Goal: Task Accomplishment & Management: Complete application form

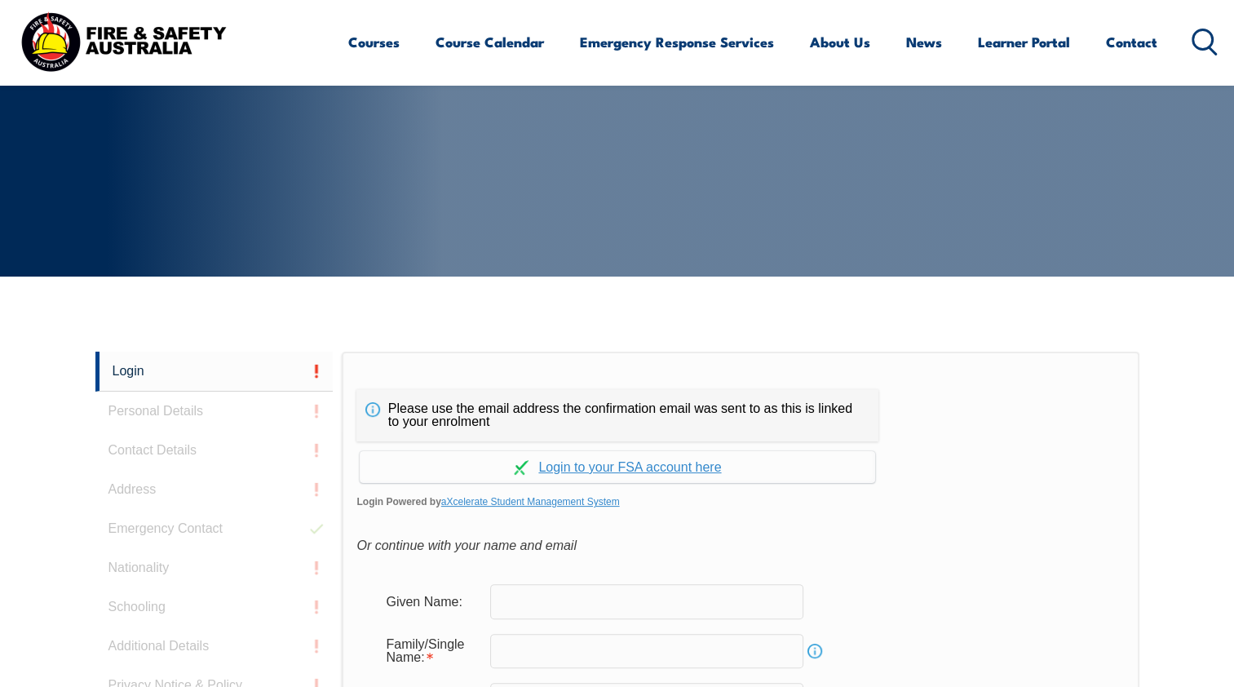
scroll to position [434, 0]
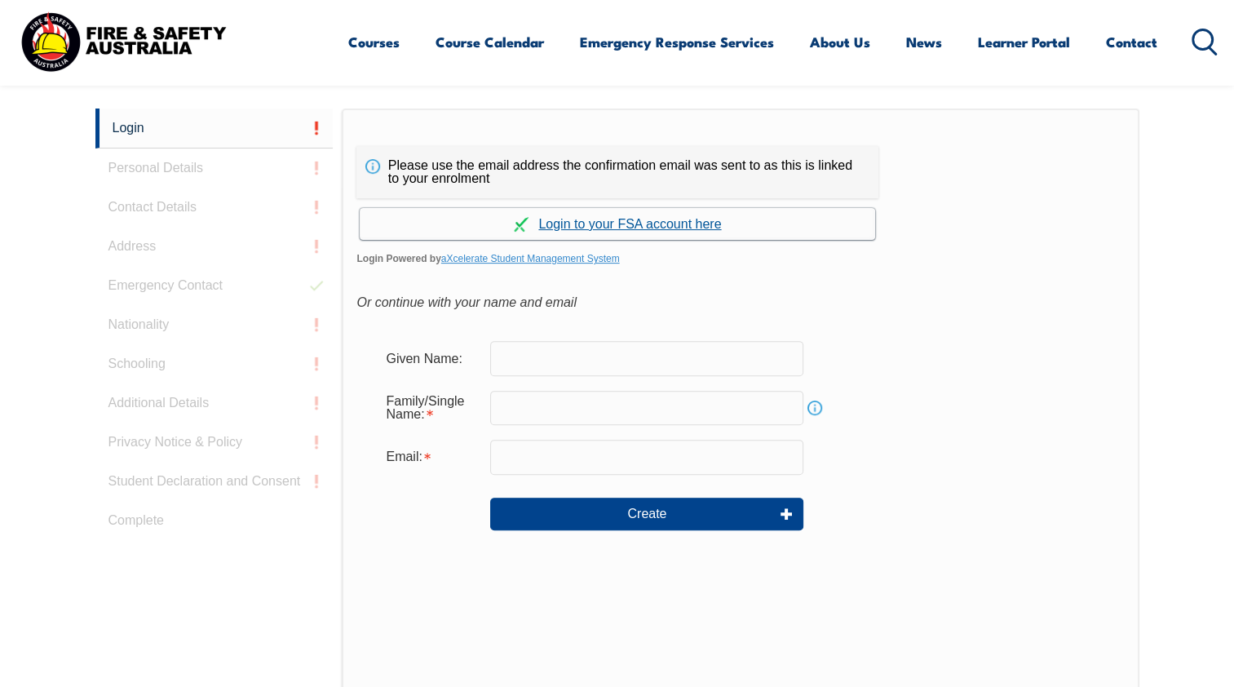
click at [572, 218] on link "Continue with aXcelerate" at bounding box center [618, 224] width 516 height 32
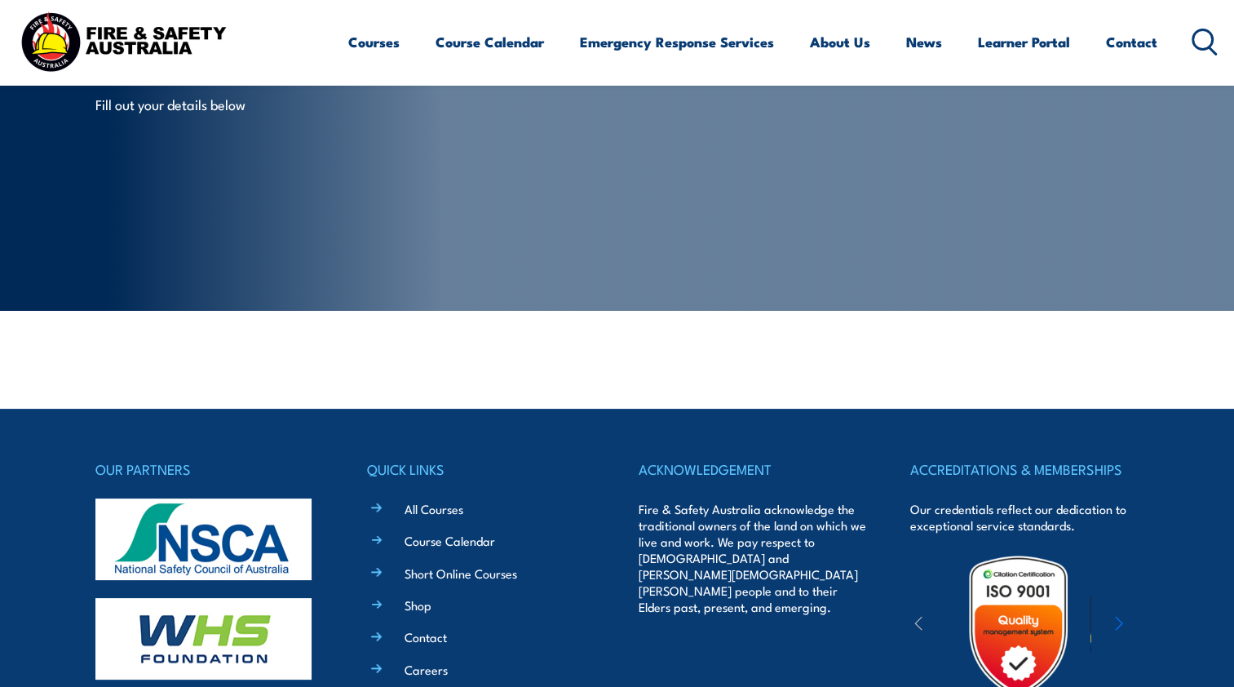
scroll to position [245, 0]
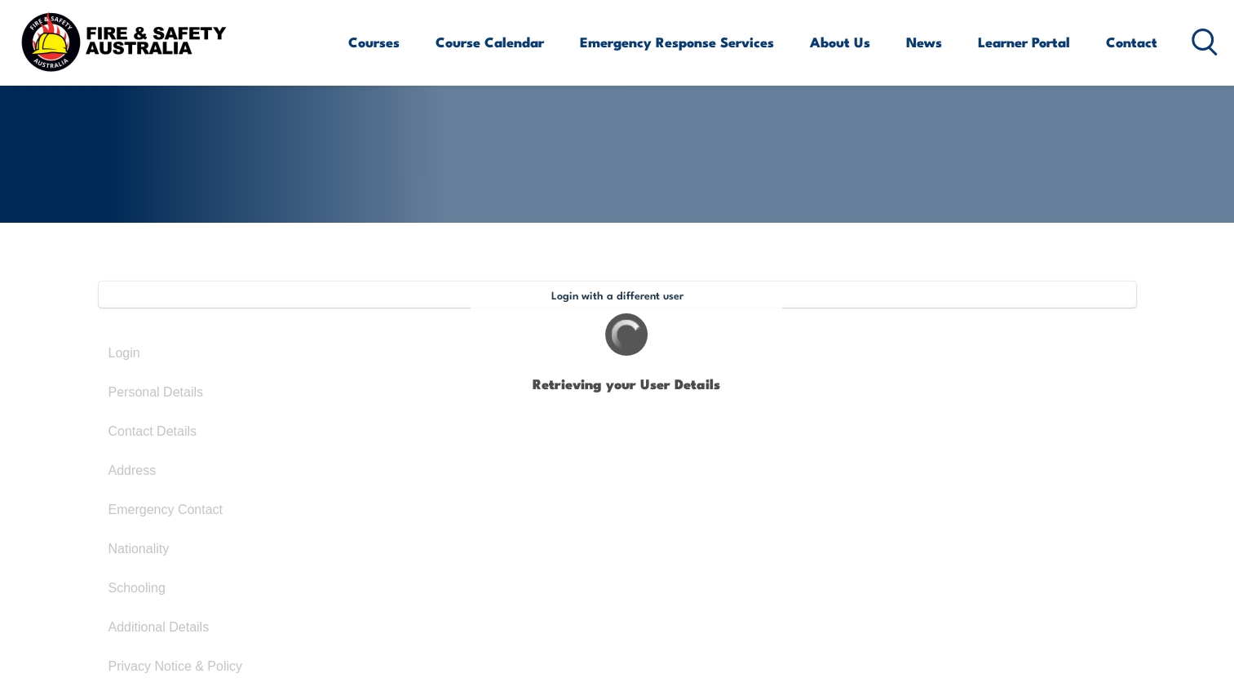
select select "Mr"
type input "[PERSON_NAME]"
type input "[DATE]"
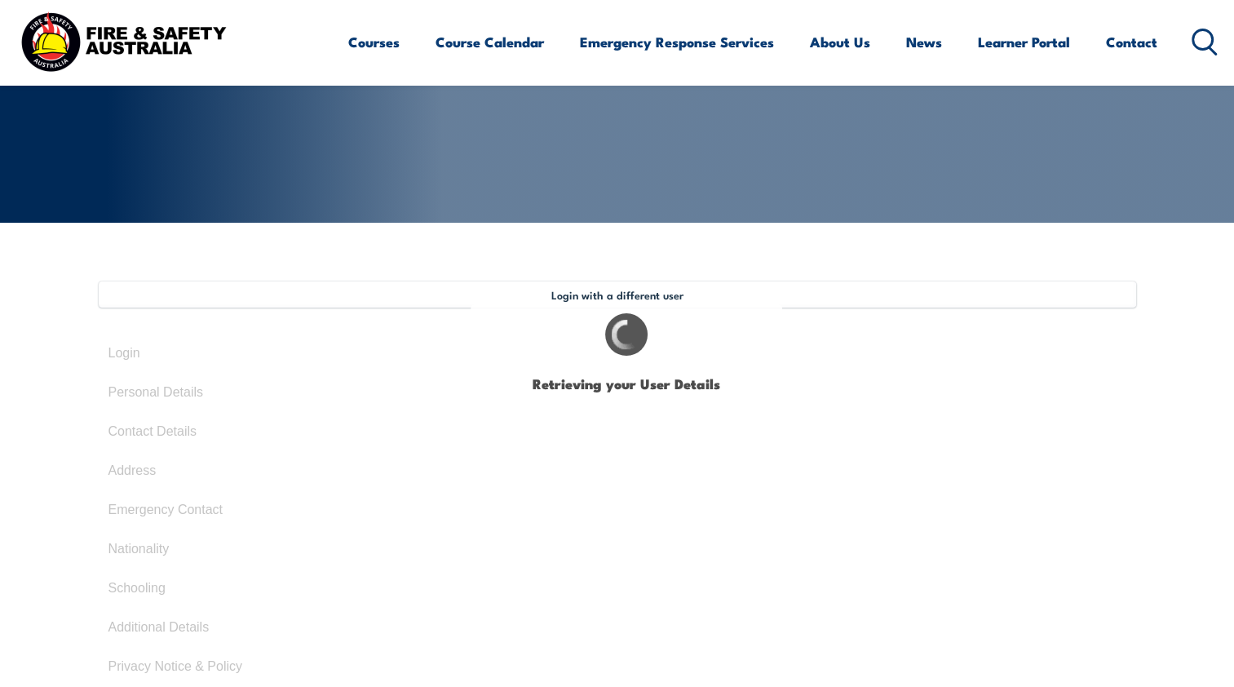
type input "9VZXNWLMBE"
select select "M"
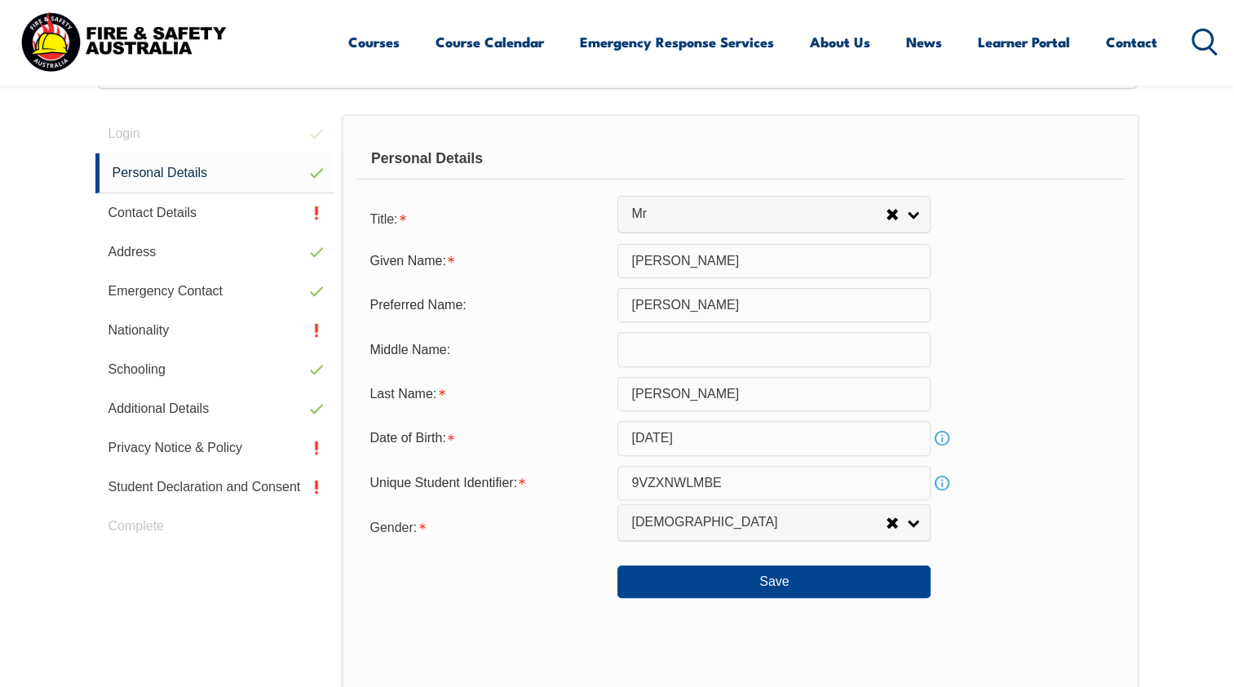
scroll to position [468, 0]
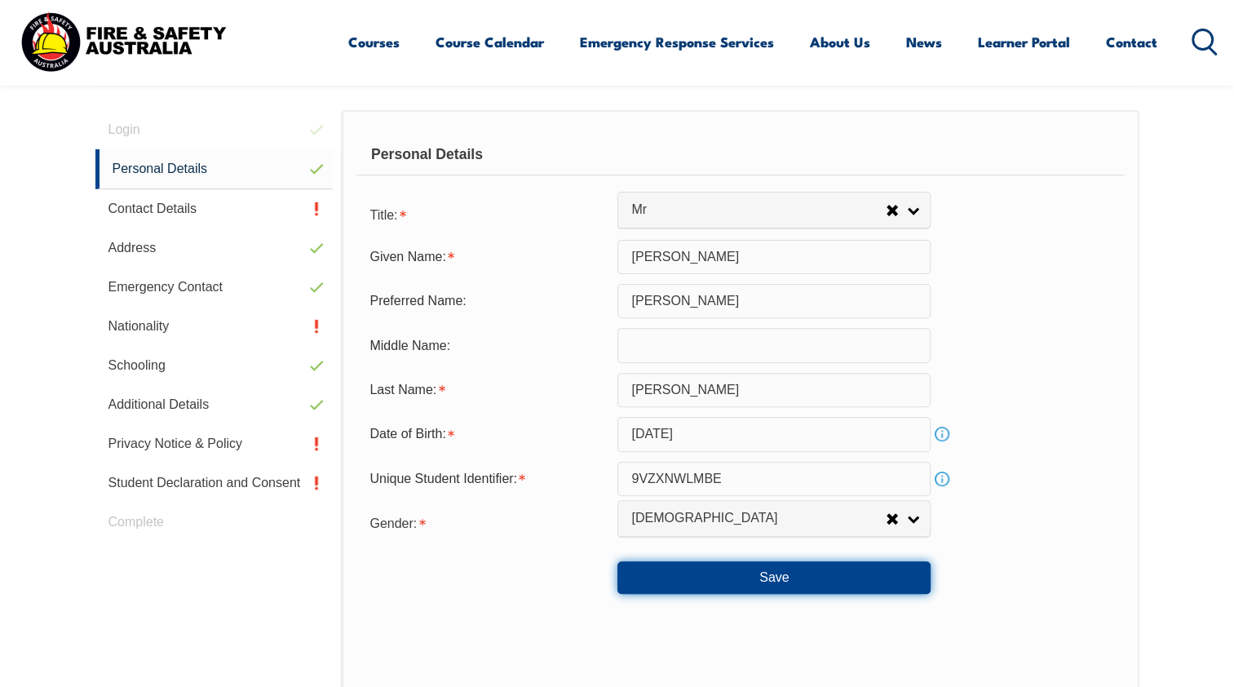
click at [711, 575] on button "Save" at bounding box center [774, 577] width 313 height 33
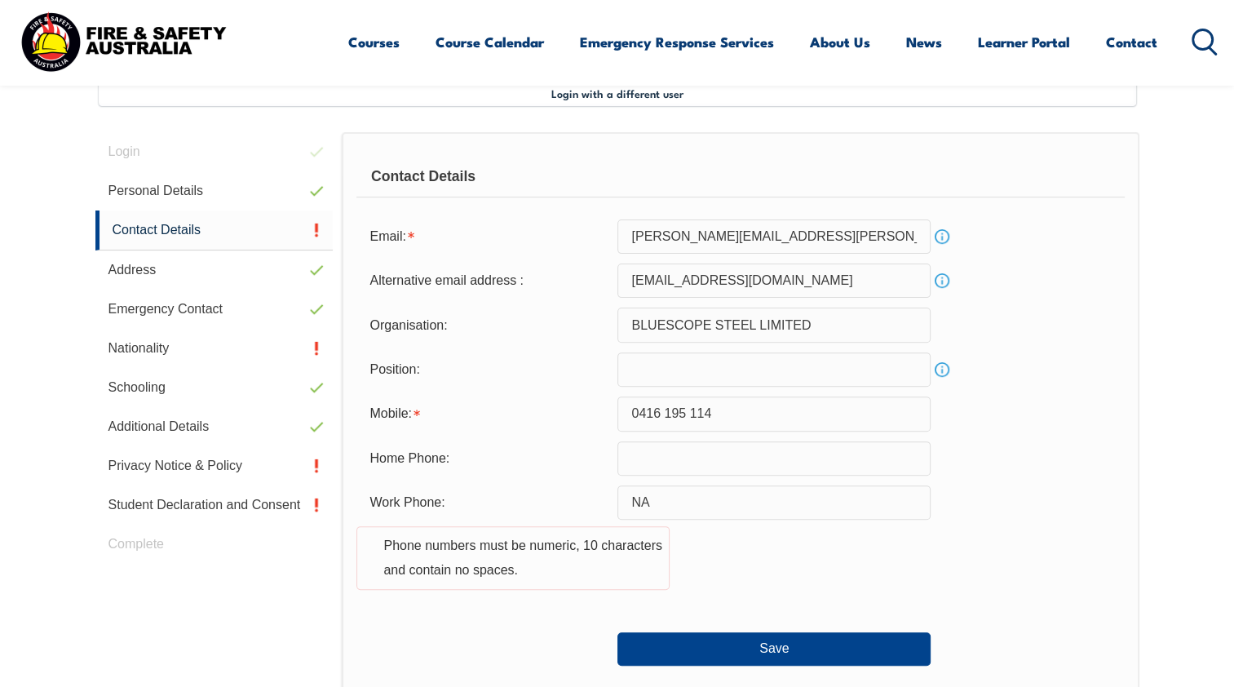
scroll to position [444, 0]
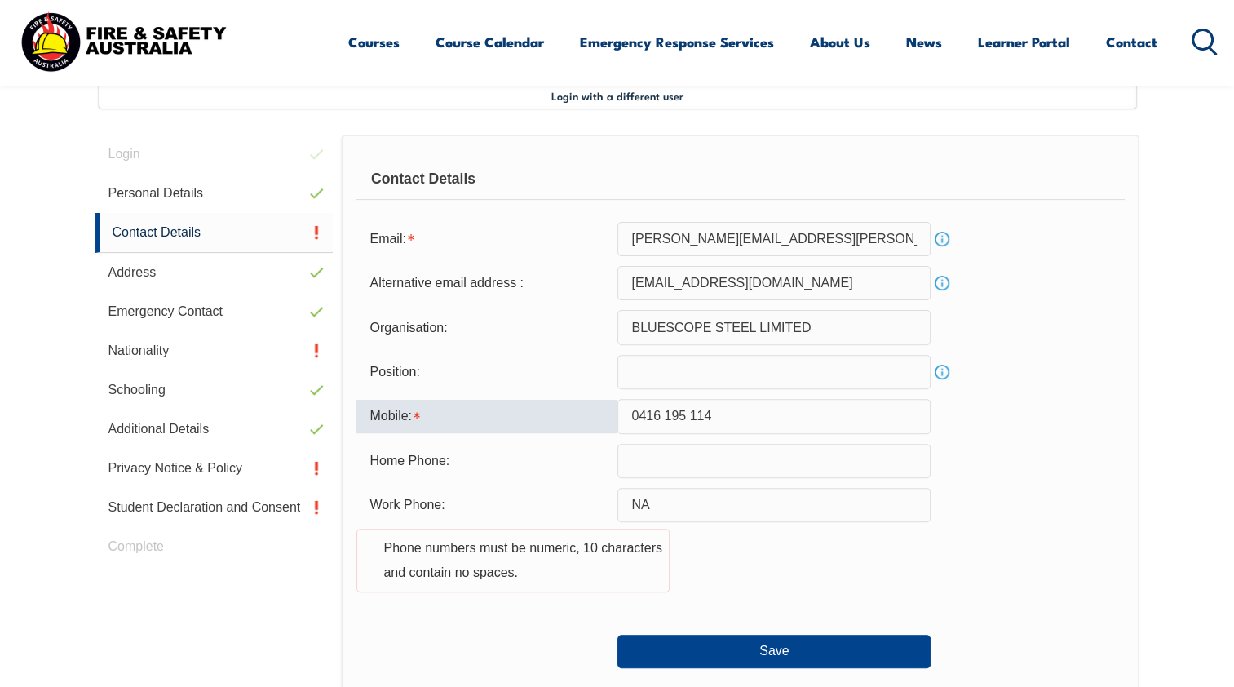
drag, startPoint x: 715, startPoint y: 416, endPoint x: 573, endPoint y: 397, distance: 143.2
click at [574, 399] on div "Mobile: [PHONE_NUMBER]" at bounding box center [741, 416] width 768 height 34
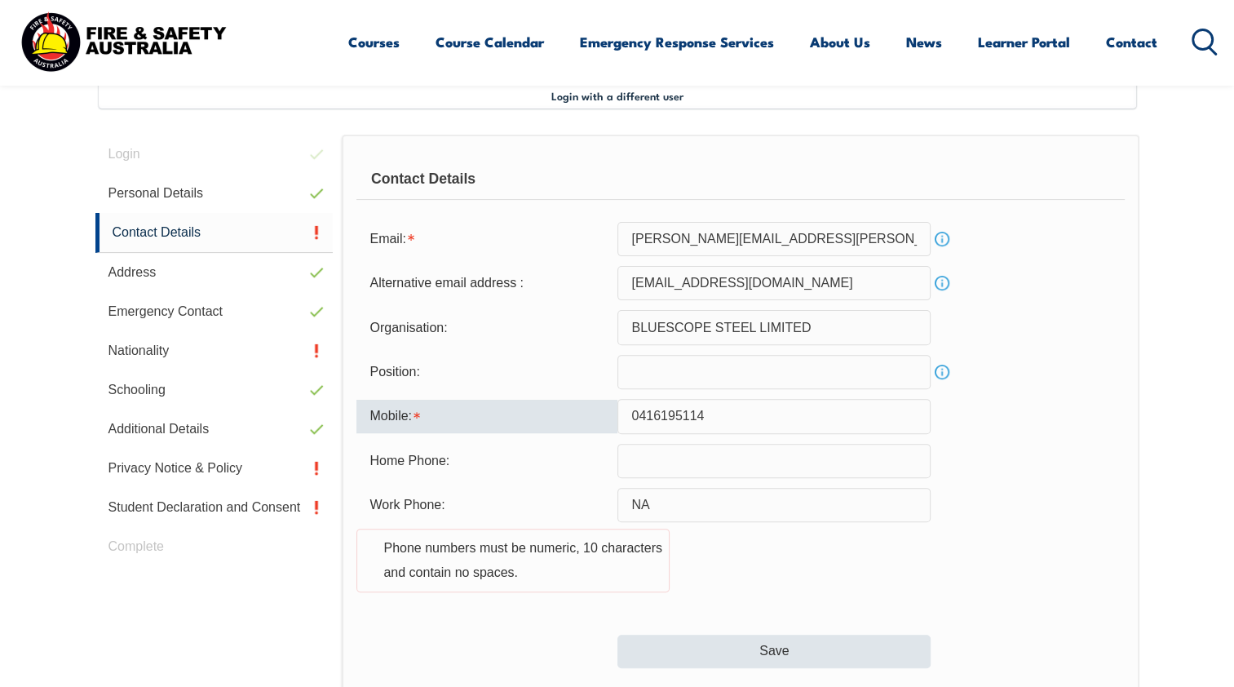
type input "0416195114"
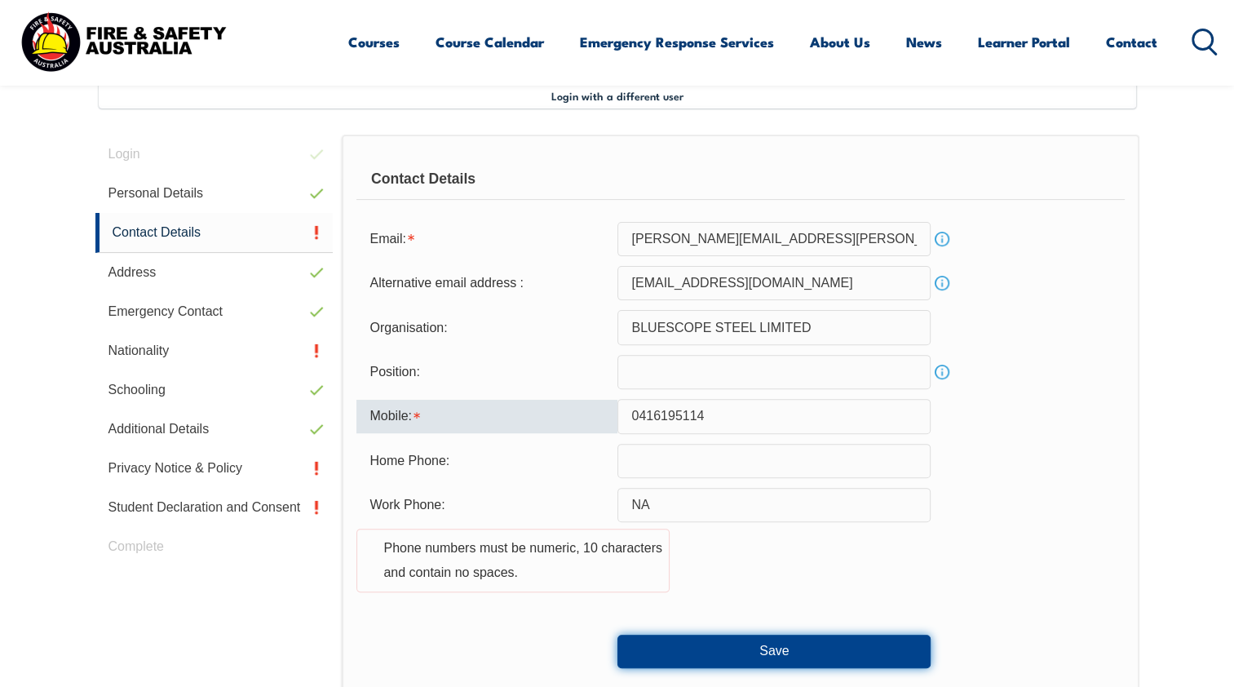
click at [656, 641] on button "Save" at bounding box center [774, 651] width 313 height 33
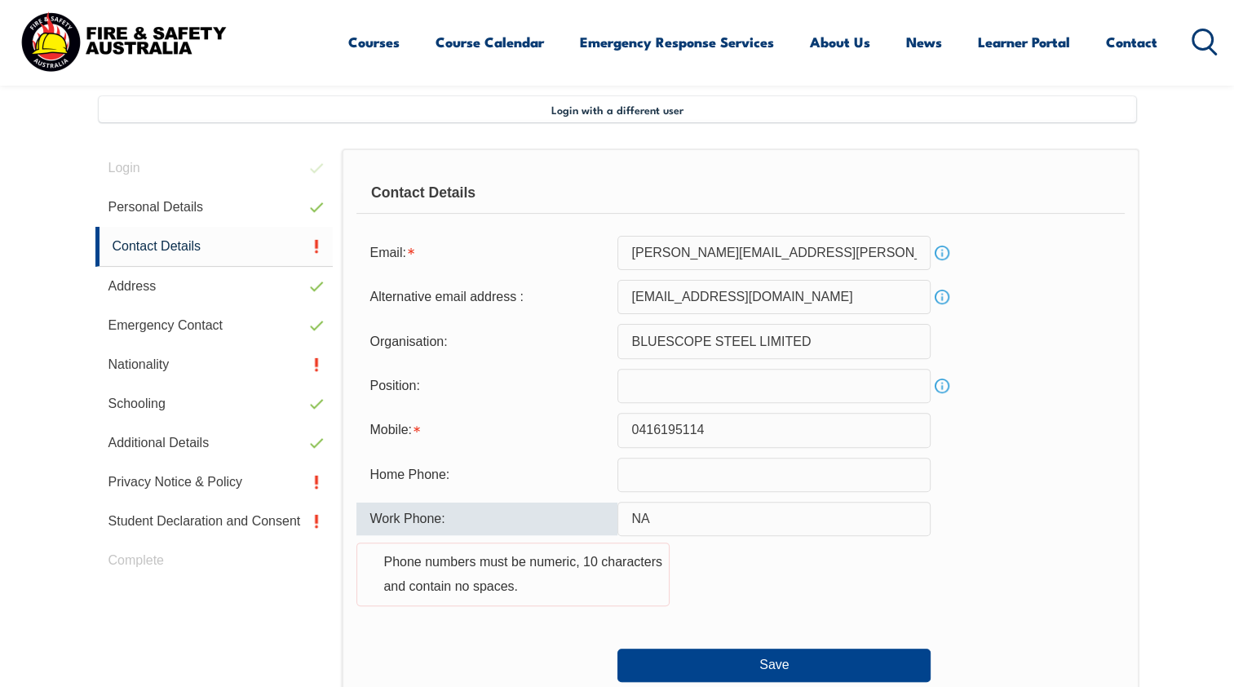
scroll to position [605, 0]
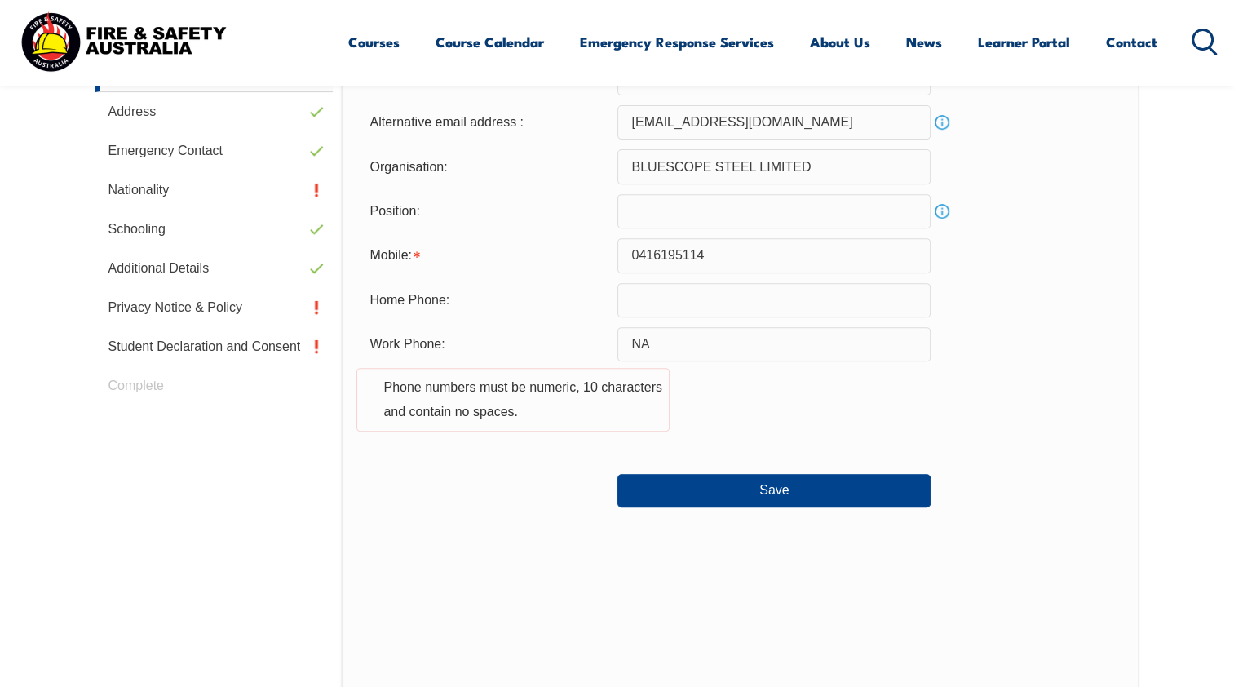
click at [485, 548] on div "Contact Details Email: [PERSON_NAME][EMAIL_ADDRESS][PERSON_NAME][DOMAIN_NAME] I…" at bounding box center [740, 357] width 797 height 767
click at [741, 483] on button "Save" at bounding box center [774, 490] width 313 height 33
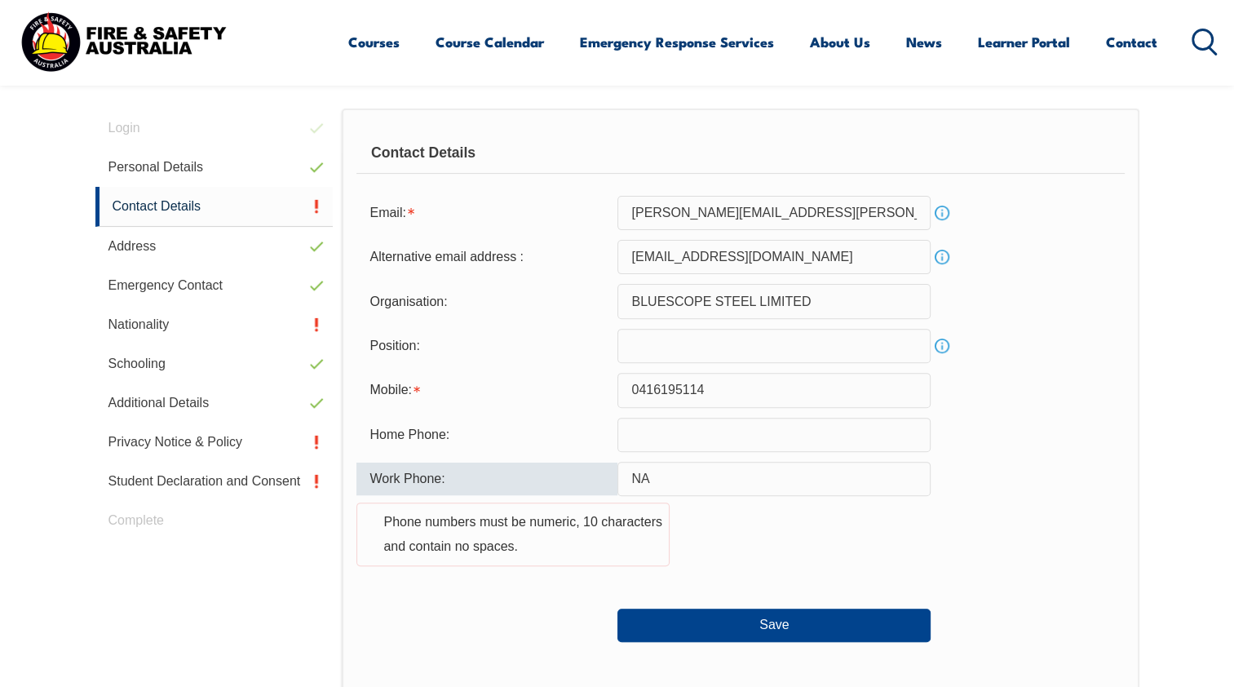
scroll to position [441, 0]
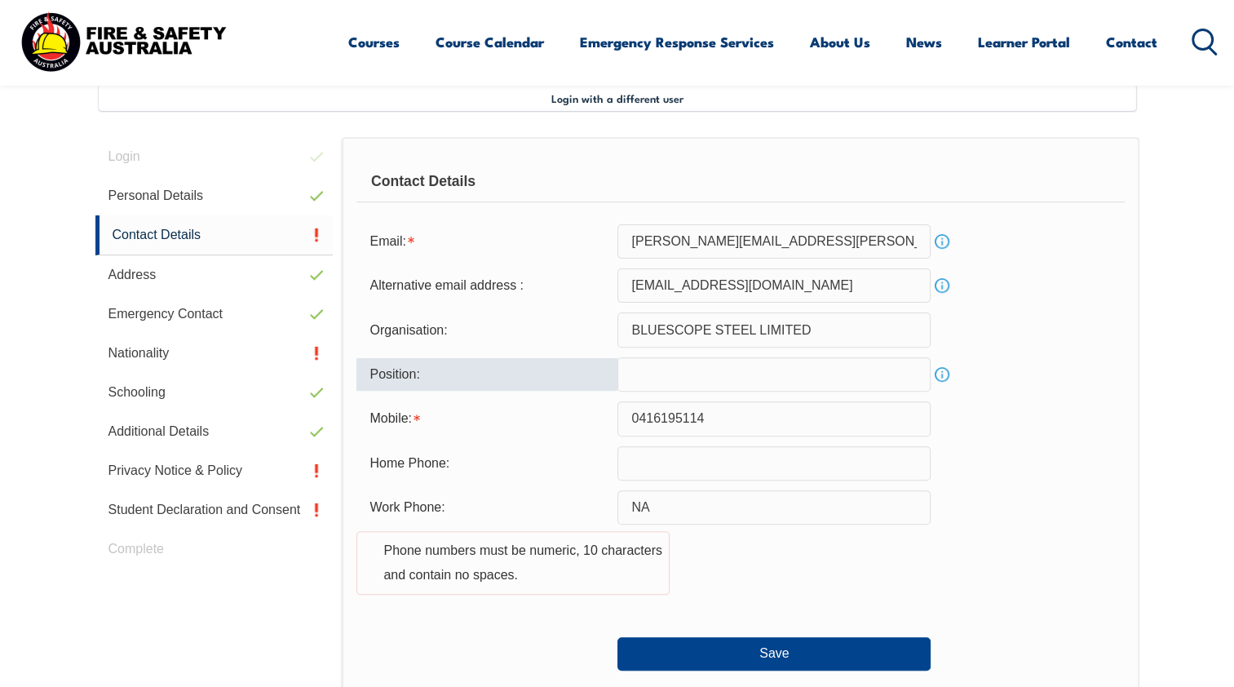
click at [646, 374] on input "text" at bounding box center [774, 374] width 313 height 34
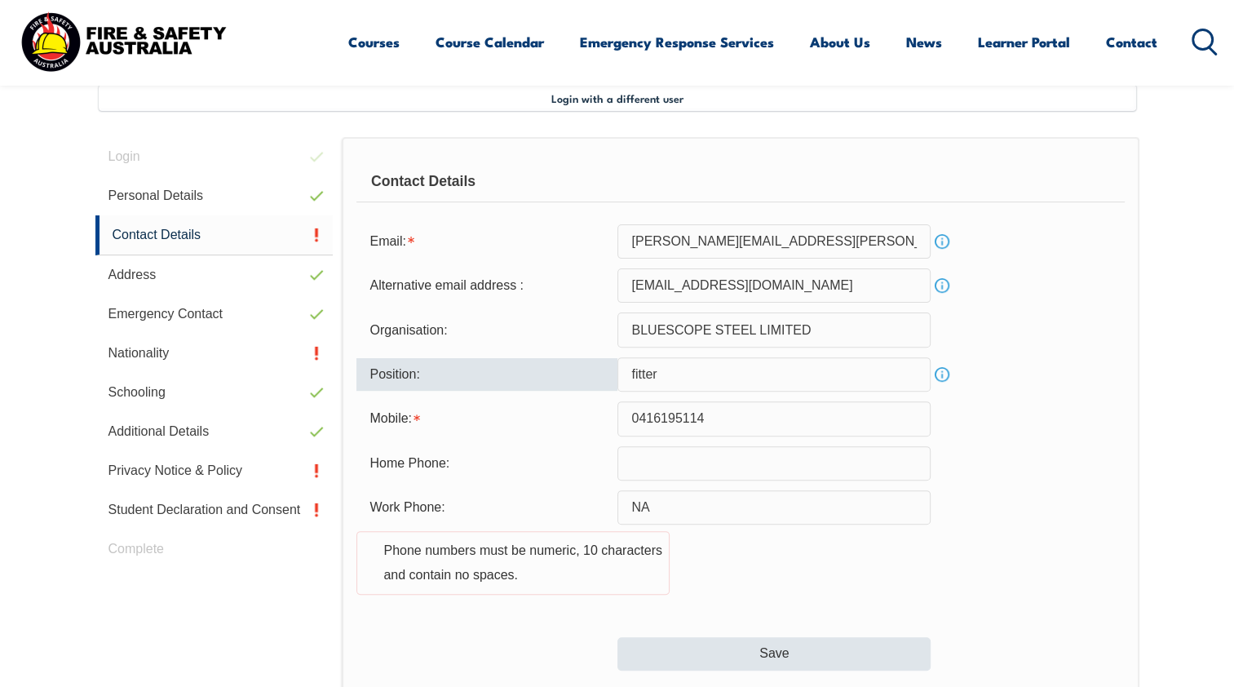
type input "fitter"
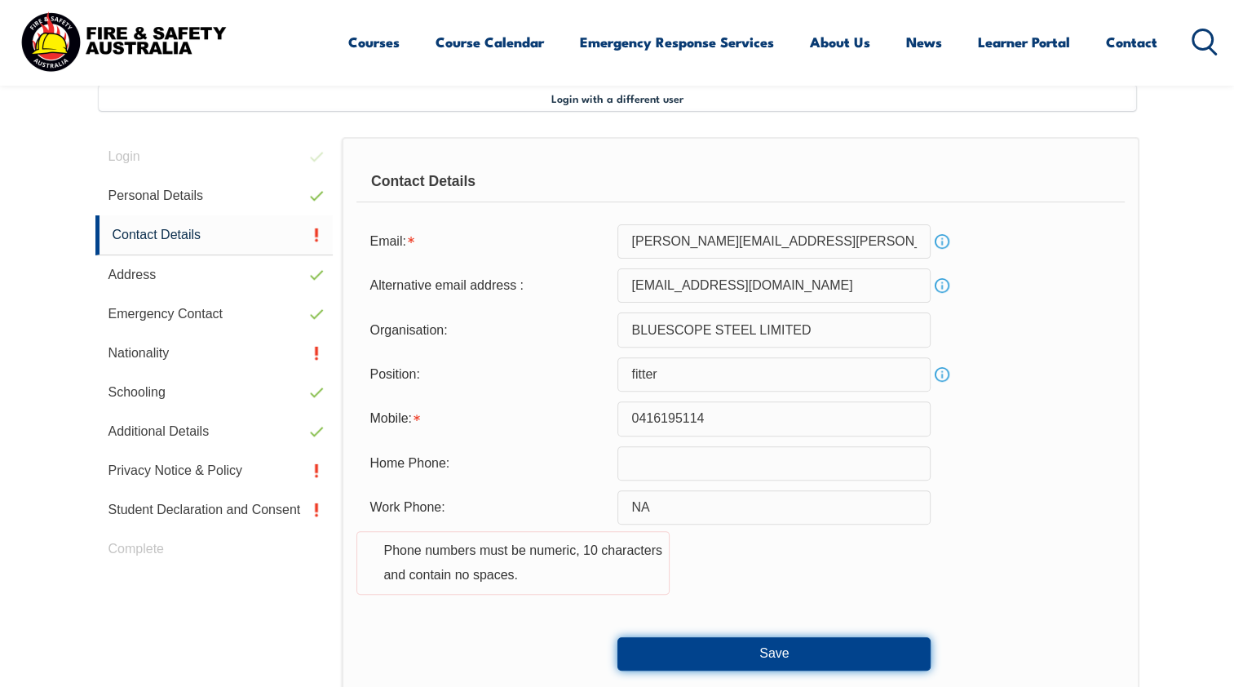
click at [744, 653] on button "Save" at bounding box center [774, 653] width 313 height 33
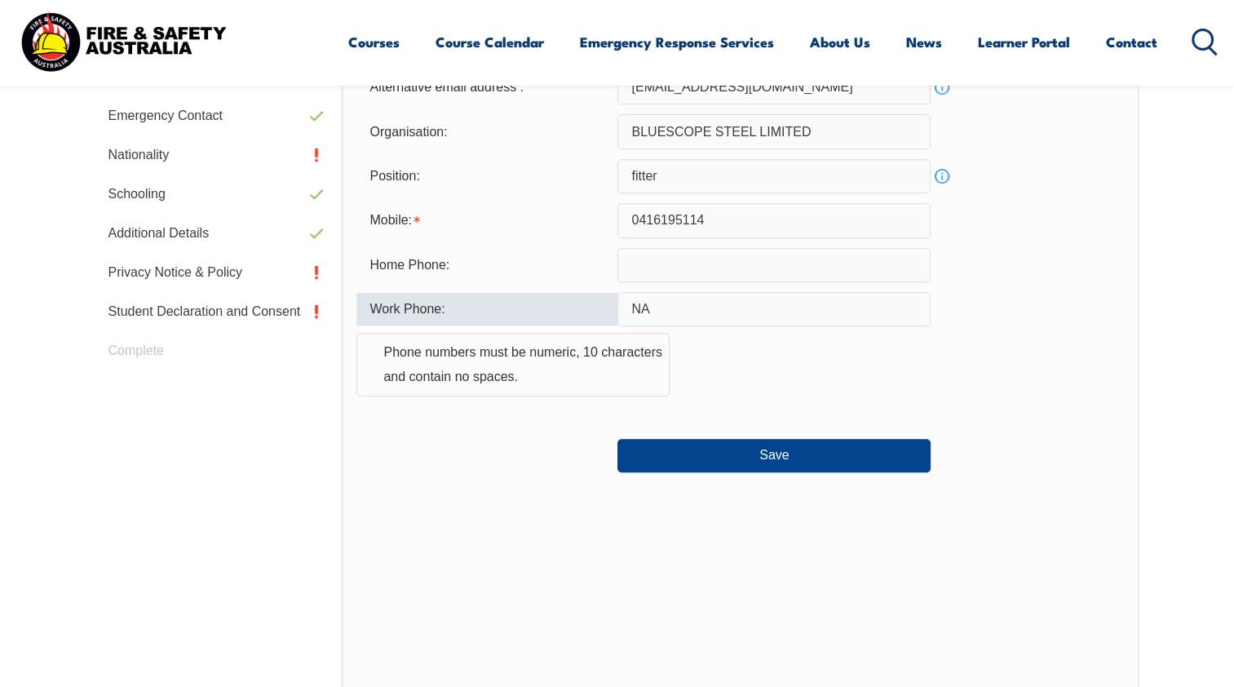
scroll to position [686, 0]
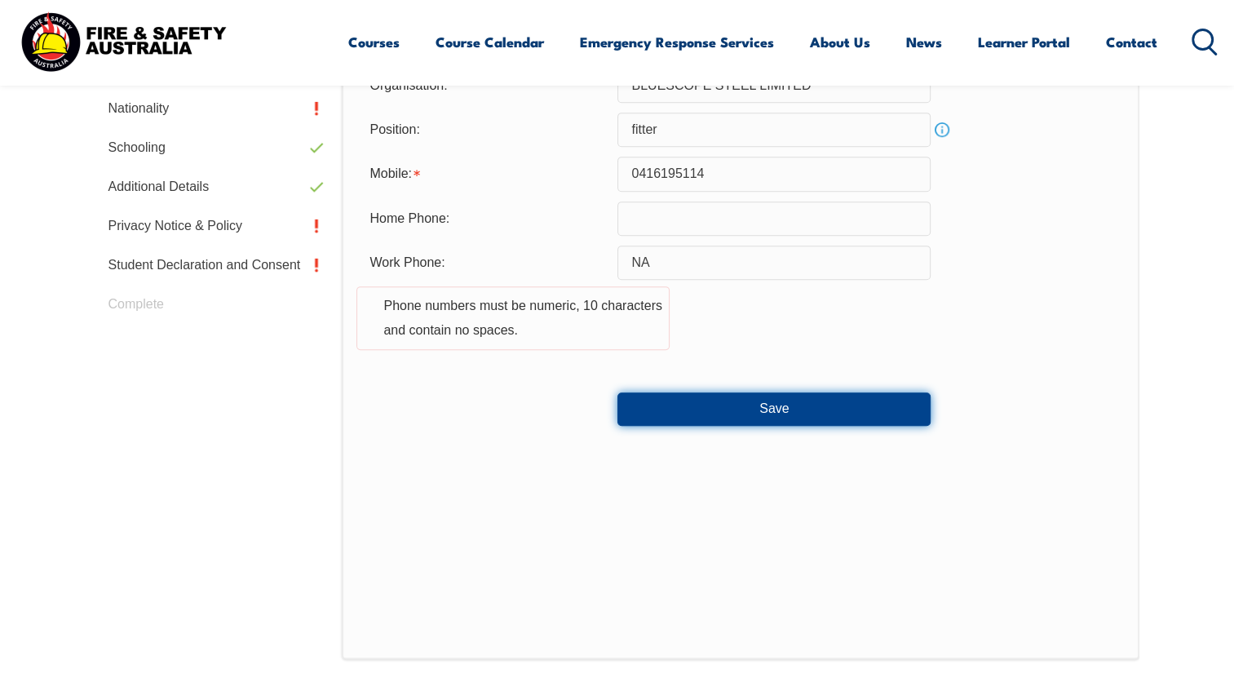
click at [675, 404] on button "Save" at bounding box center [774, 408] width 313 height 33
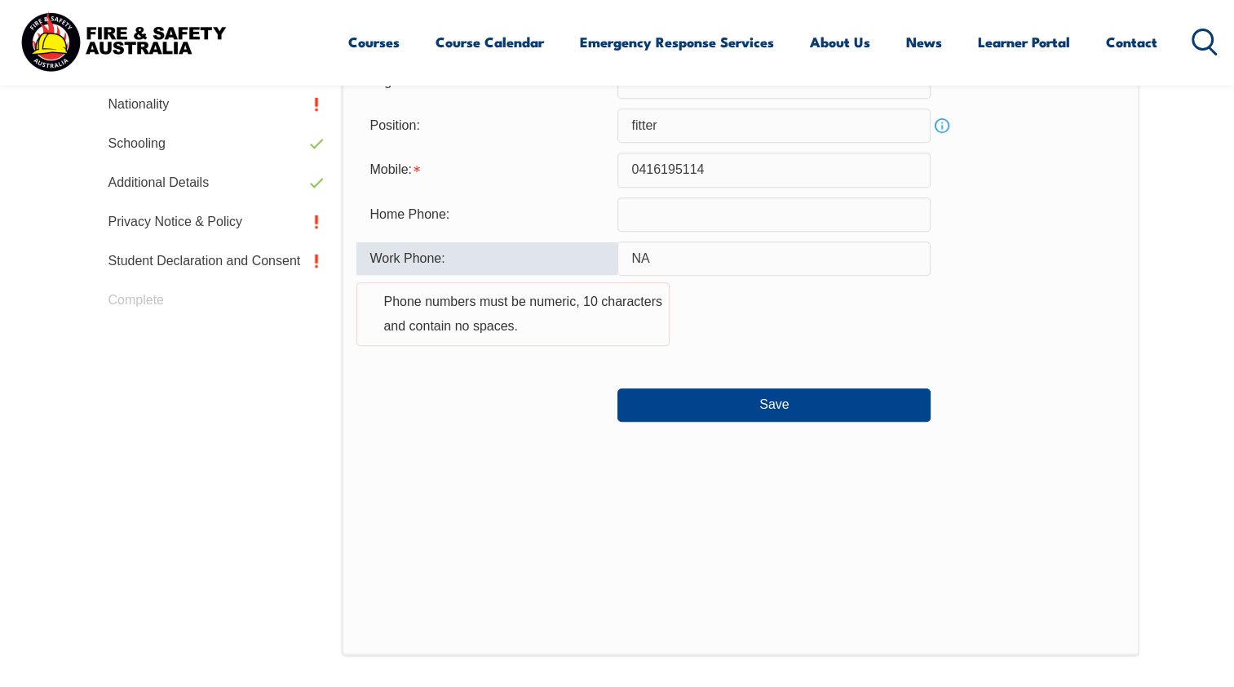
scroll to position [605, 0]
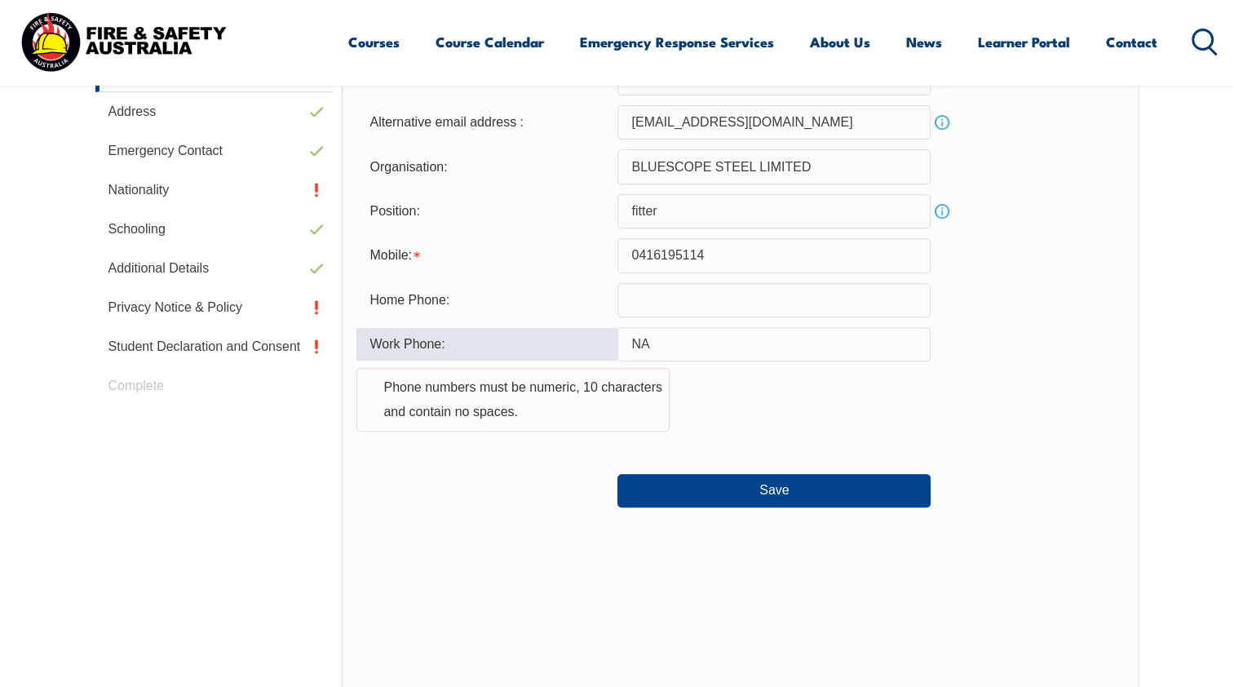
click at [489, 576] on div "Contact Details Email: [PERSON_NAME][EMAIL_ADDRESS][PERSON_NAME][DOMAIN_NAME] I…" at bounding box center [740, 357] width 797 height 767
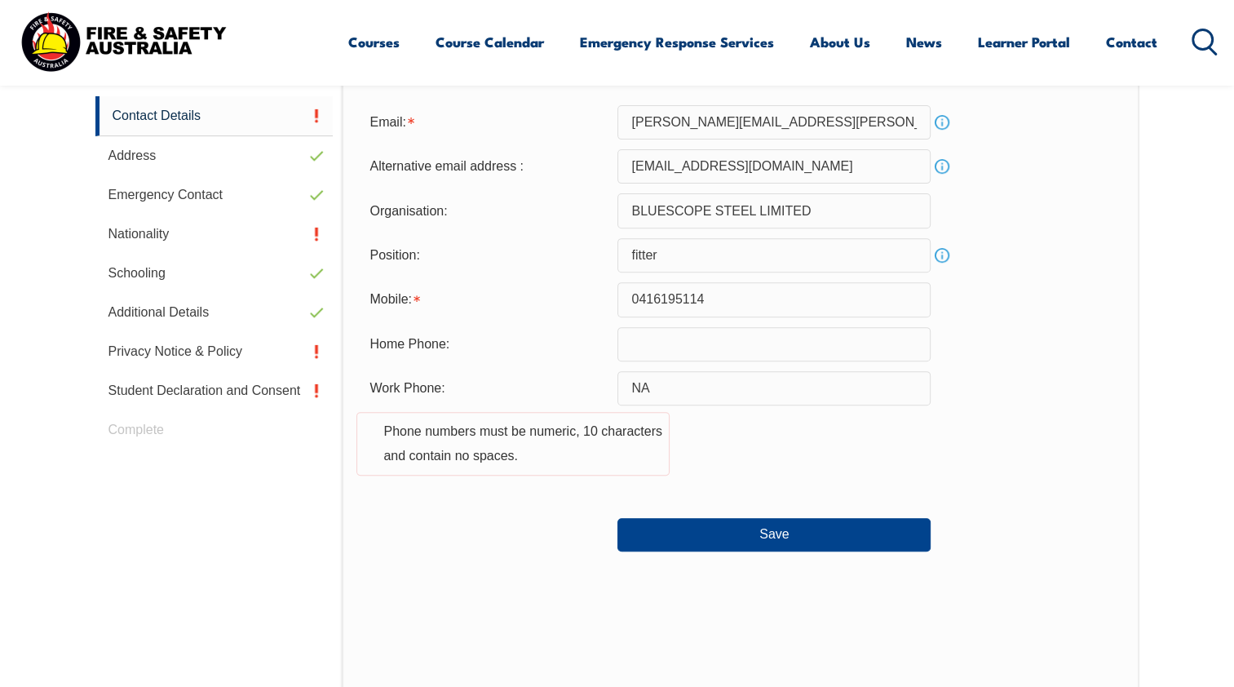
scroll to position [571, 0]
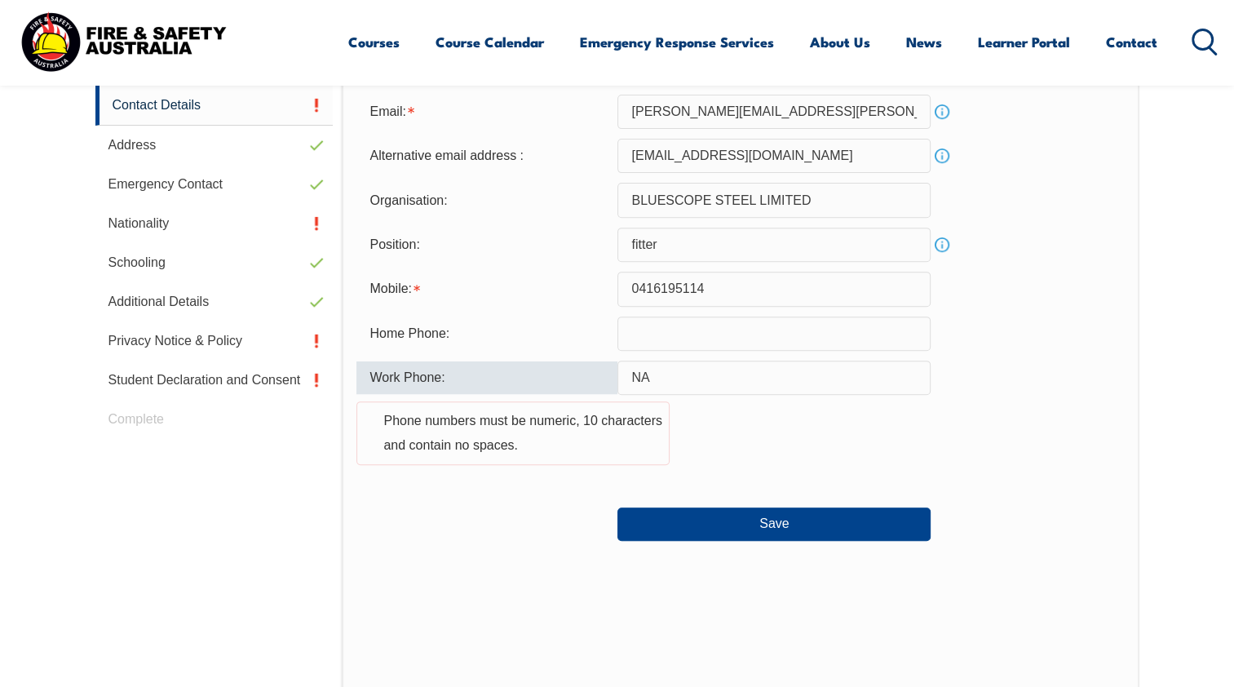
drag, startPoint x: 653, startPoint y: 377, endPoint x: 584, endPoint y: 372, distance: 69.5
click at [584, 372] on div "Work Phone: NA Phone numbers must be numeric, 10 characters and contain no spac…" at bounding box center [741, 423] width 768 height 124
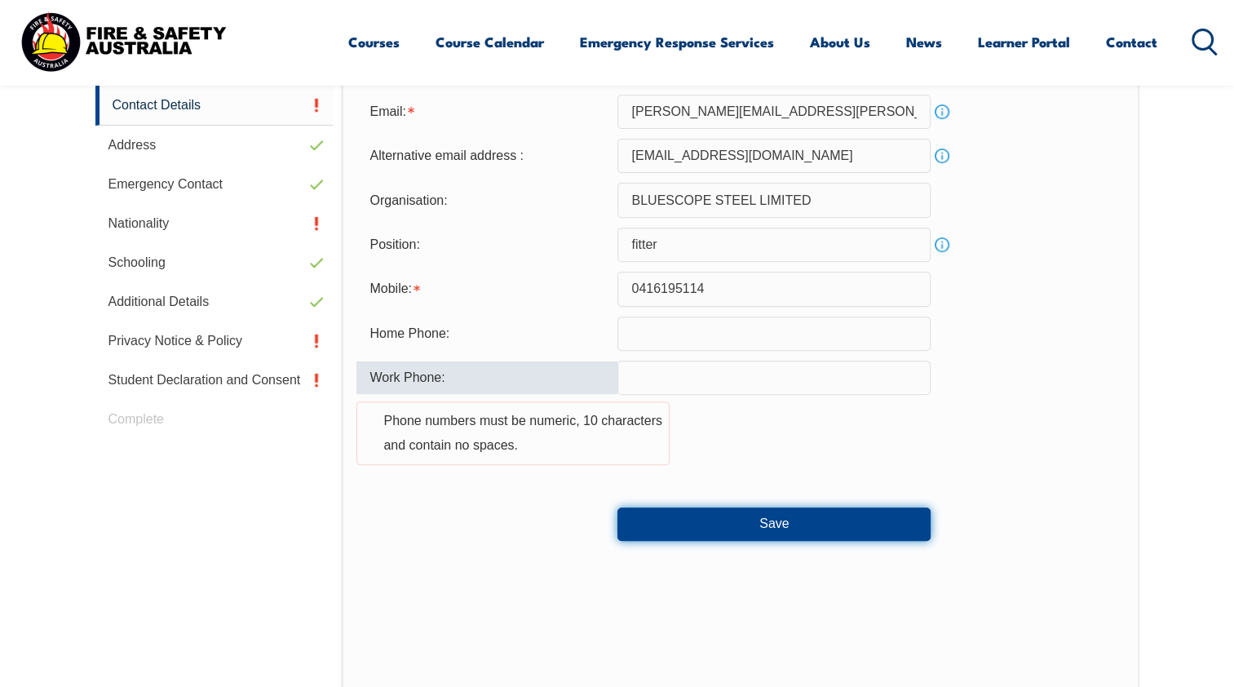
click at [648, 522] on button "Save" at bounding box center [774, 523] width 313 height 33
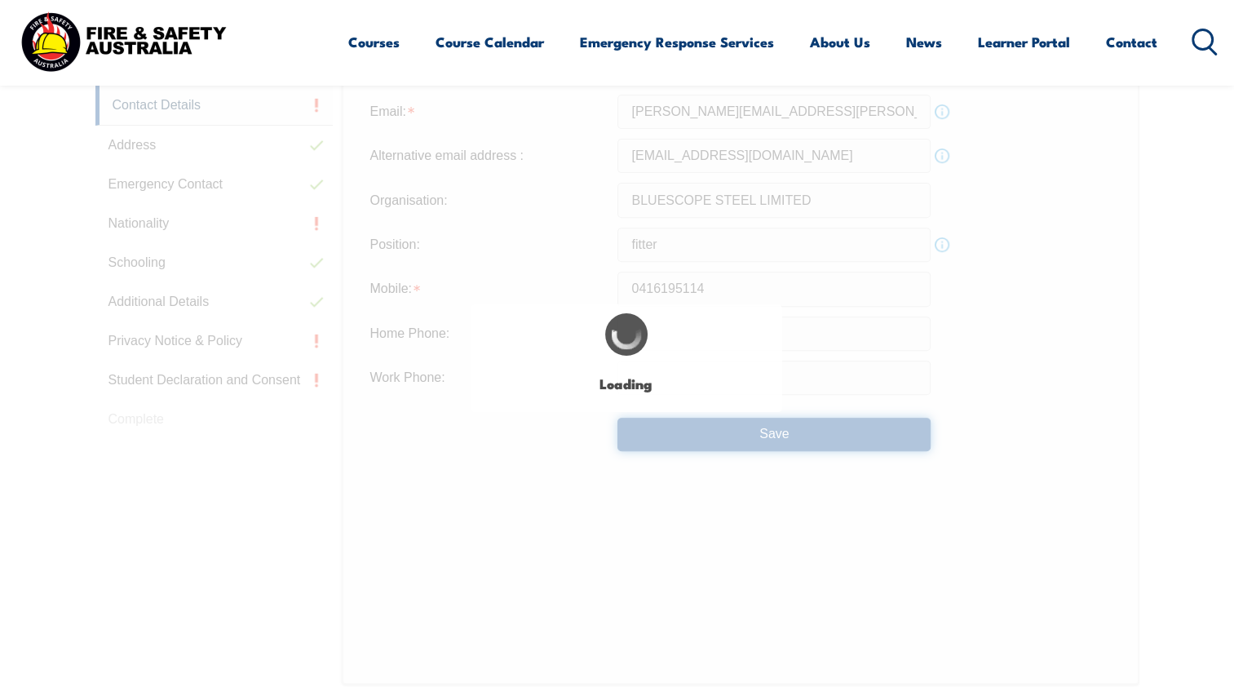
type input "NA"
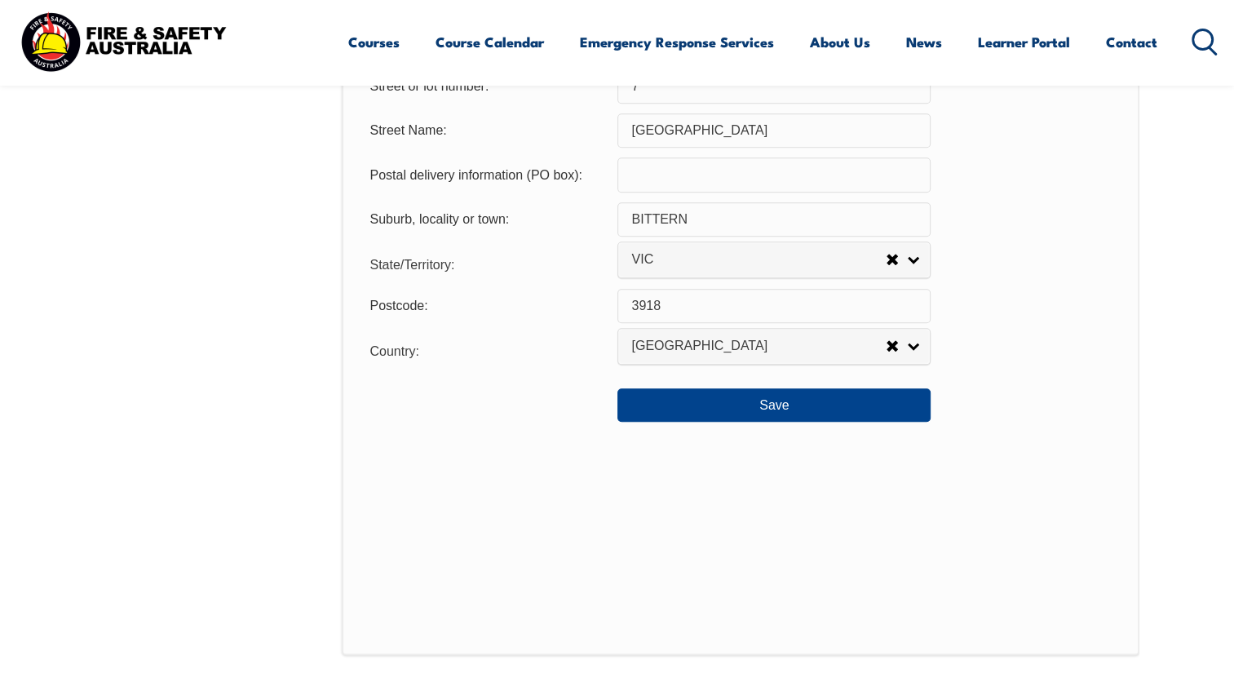
scroll to position [1260, 0]
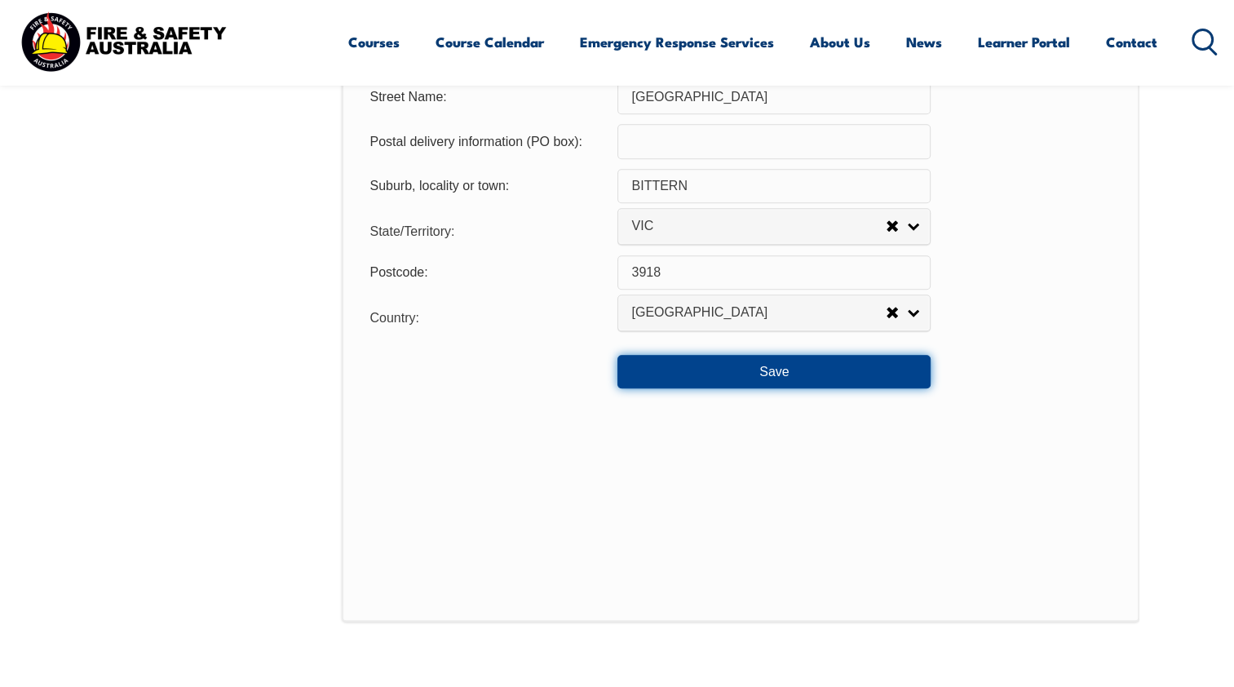
click at [731, 370] on button "Save" at bounding box center [774, 371] width 313 height 33
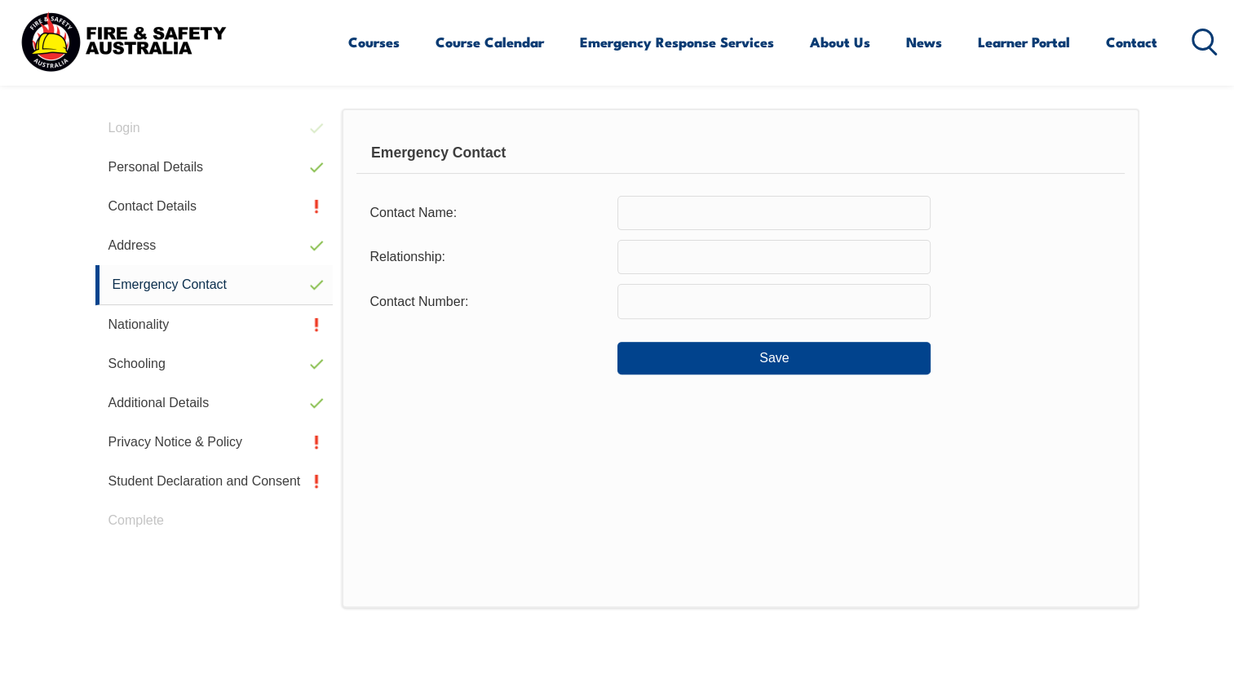
scroll to position [444, 0]
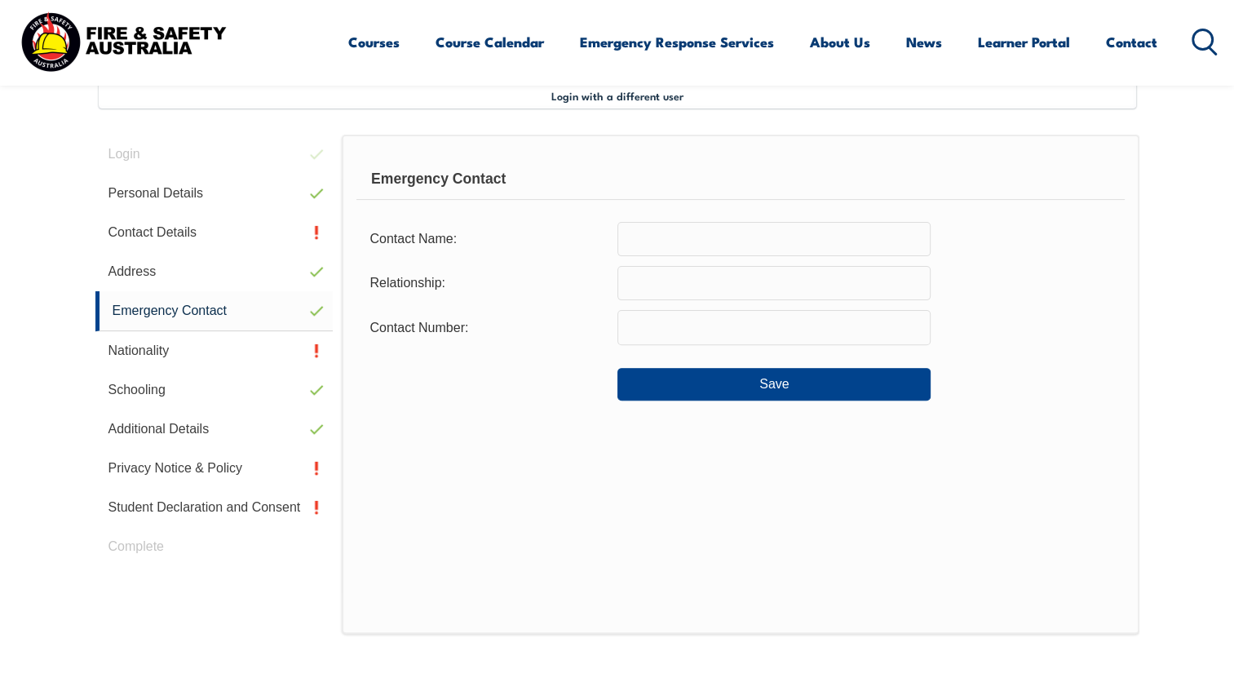
click at [669, 240] on input "text" at bounding box center [774, 239] width 313 height 34
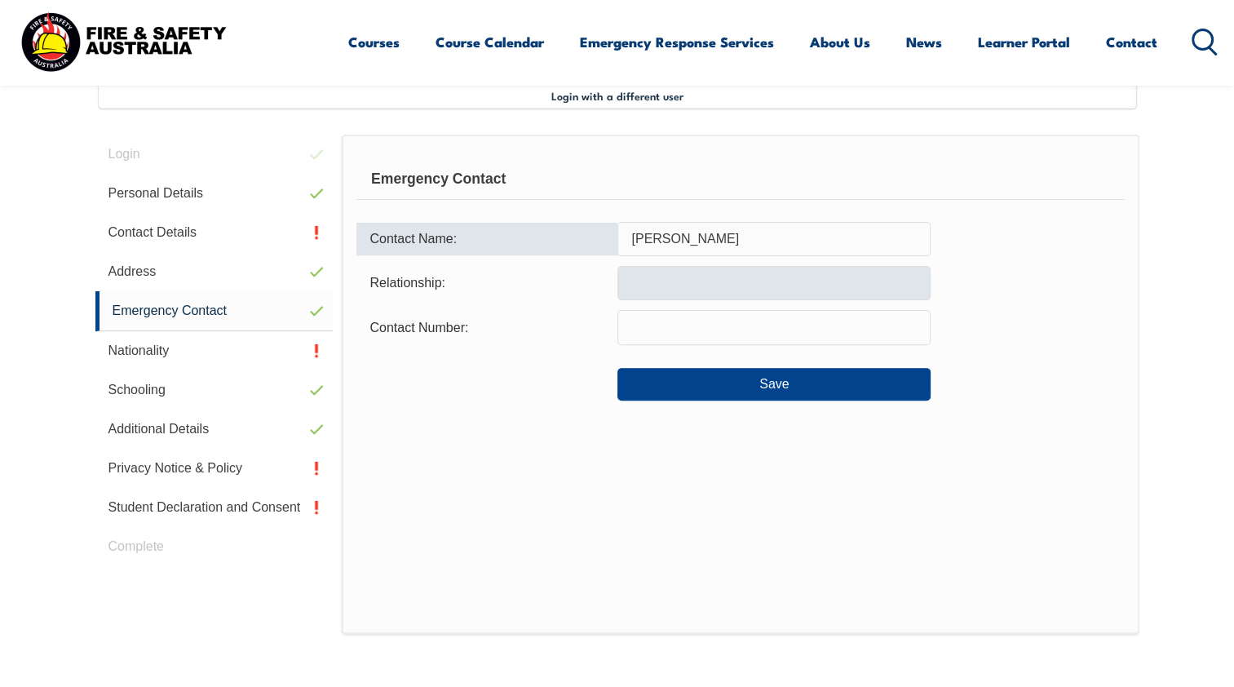
type input "[PERSON_NAME]"
click at [647, 277] on input "text" at bounding box center [774, 283] width 313 height 34
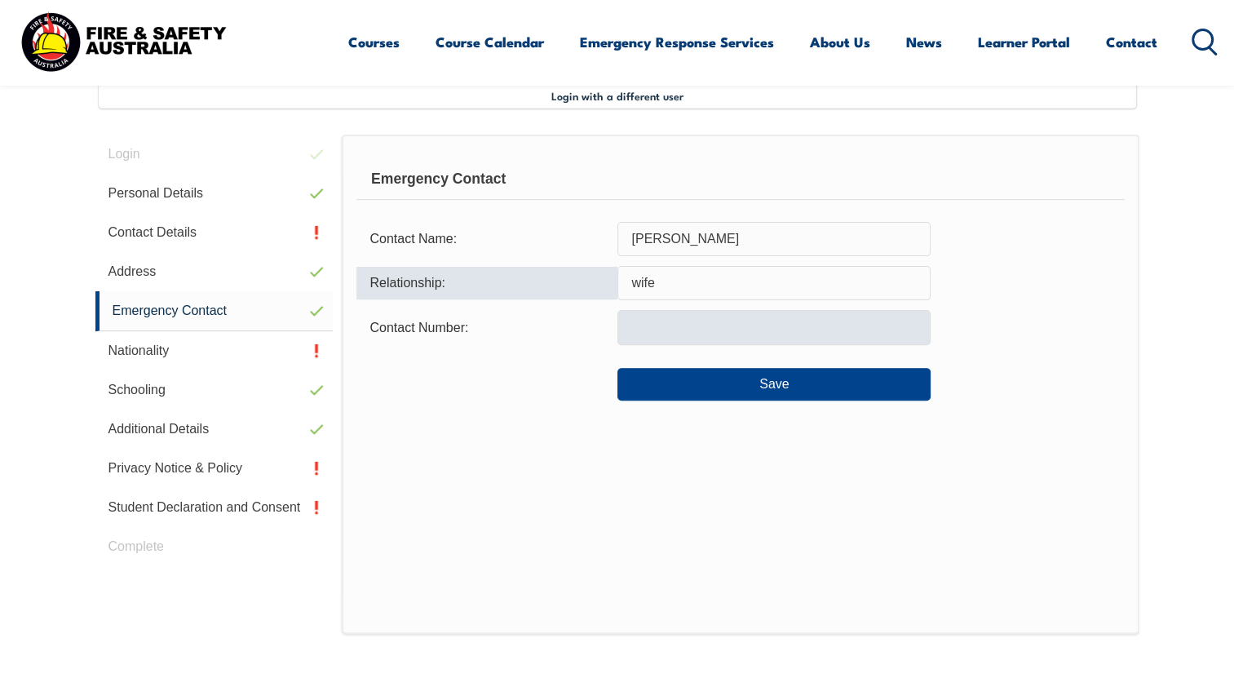
type input "wife"
click at [658, 334] on input "text" at bounding box center [774, 327] width 313 height 34
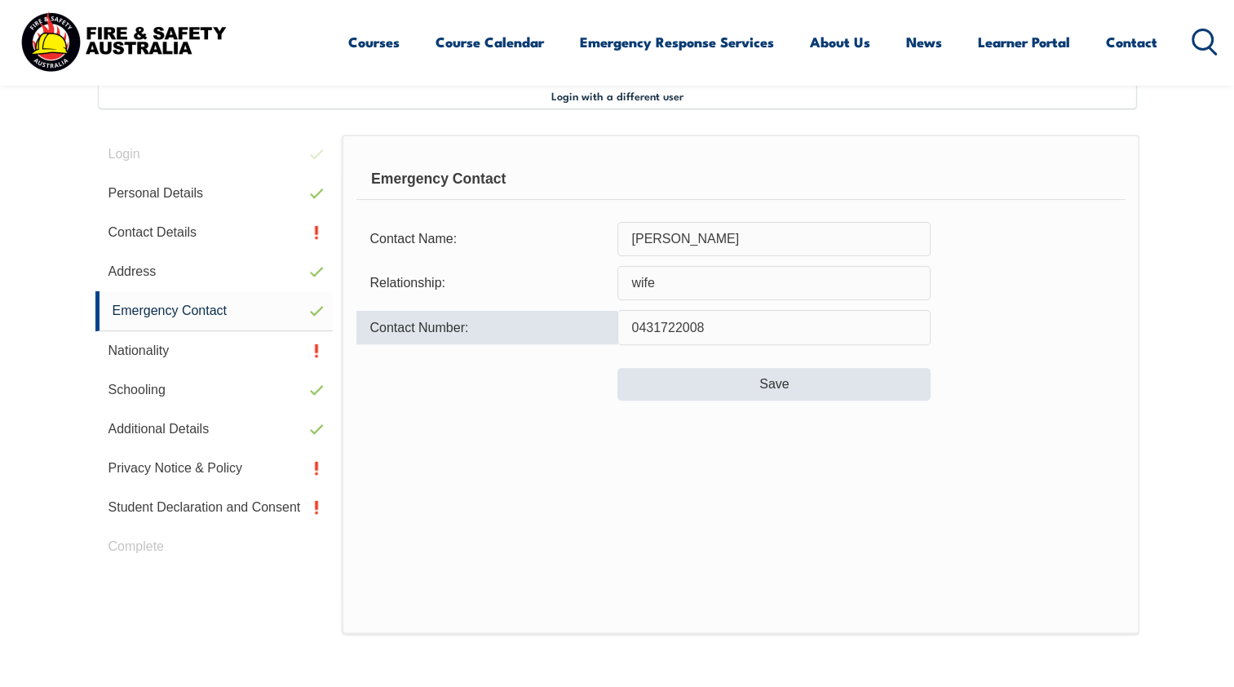
type input "0431722008"
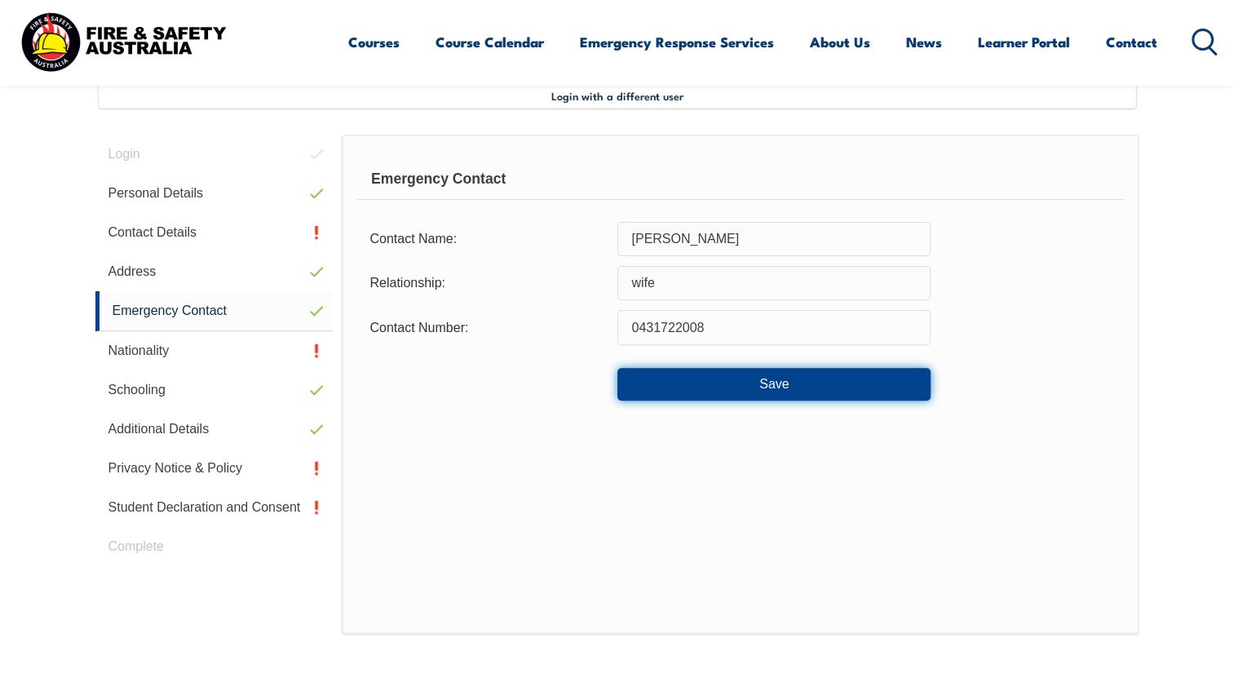
click at [669, 383] on button "Save" at bounding box center [774, 384] width 313 height 33
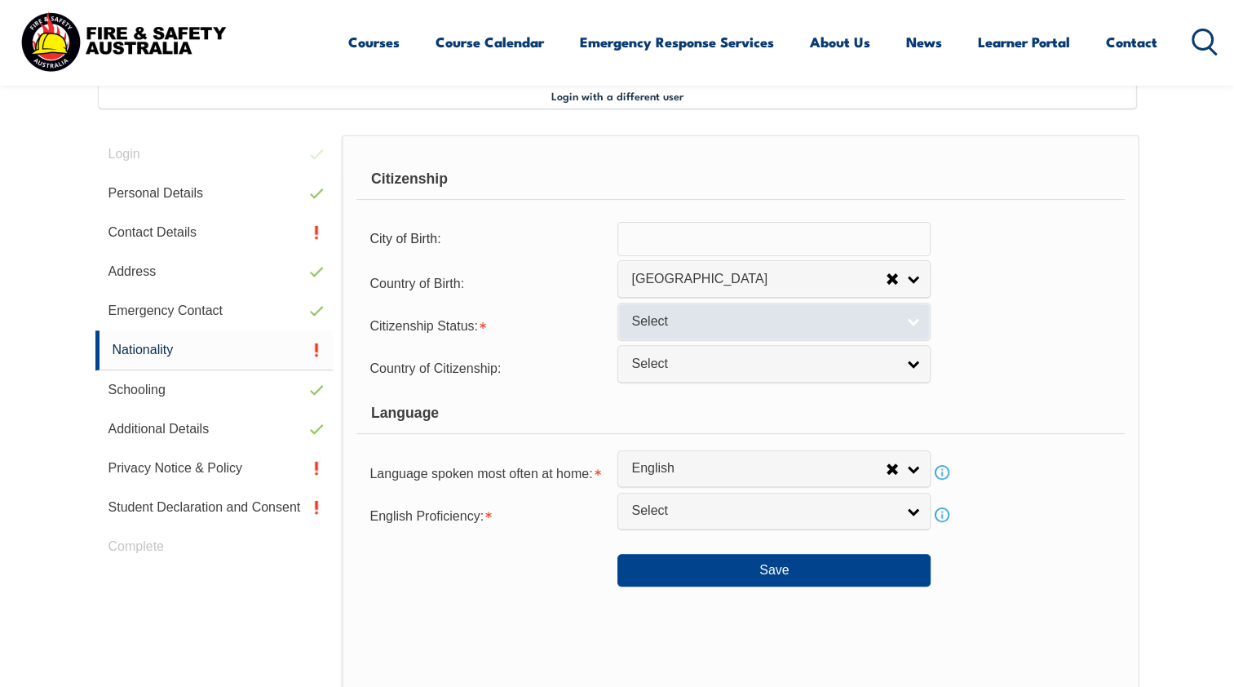
click at [915, 321] on link "Select" at bounding box center [774, 321] width 313 height 37
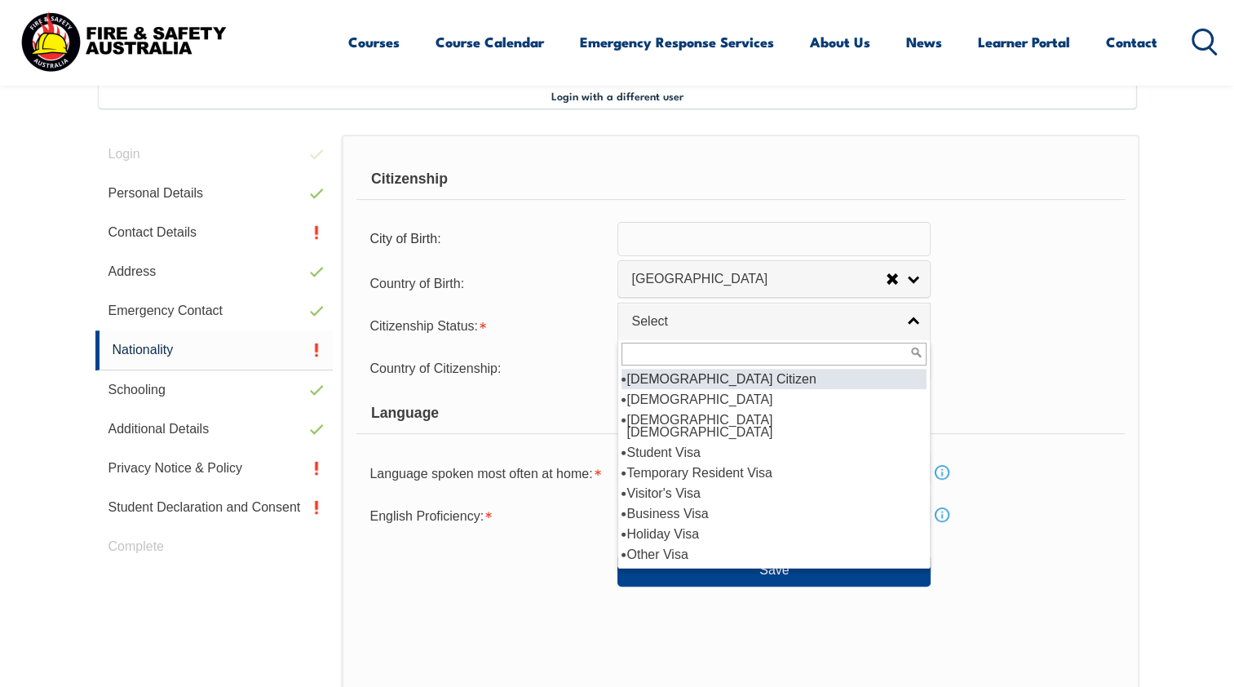
click at [652, 376] on li "[DEMOGRAPHIC_DATA] Citizen" at bounding box center [774, 379] width 305 height 20
select select "1"
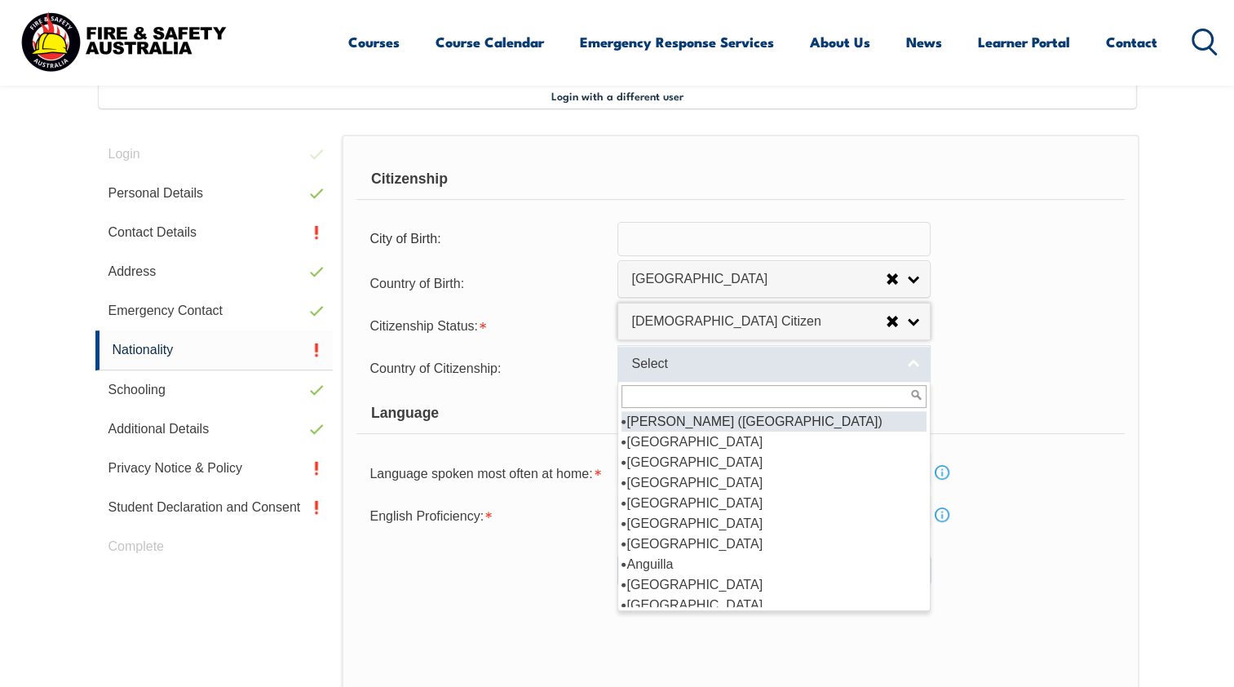
click at [912, 357] on link "Select" at bounding box center [774, 363] width 313 height 37
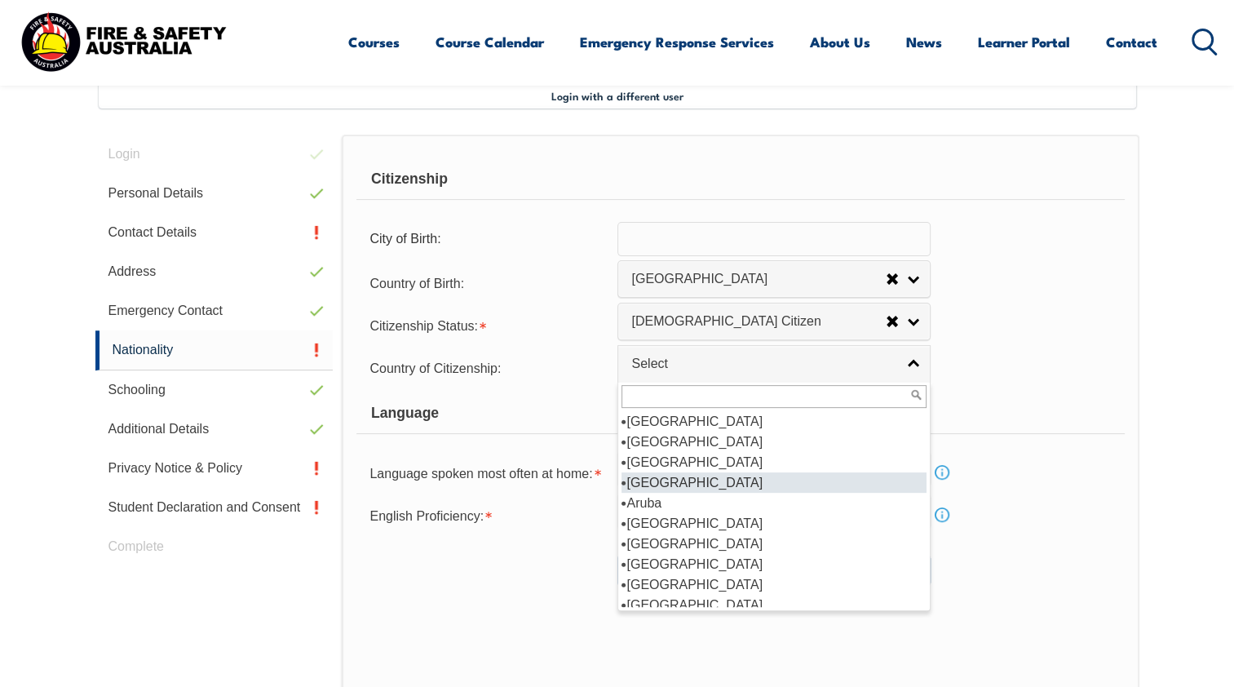
scroll to position [245, 0]
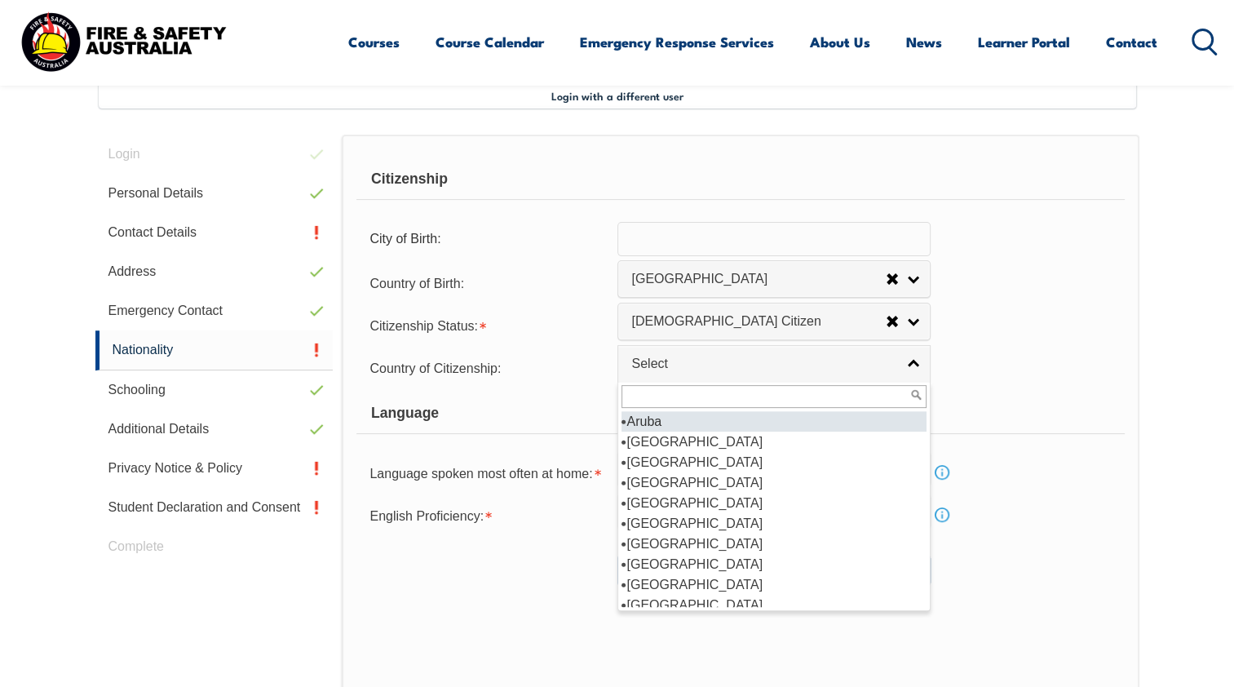
click at [659, 429] on li "Aruba" at bounding box center [774, 421] width 305 height 20
click at [910, 361] on link "Aruba" at bounding box center [774, 363] width 313 height 37
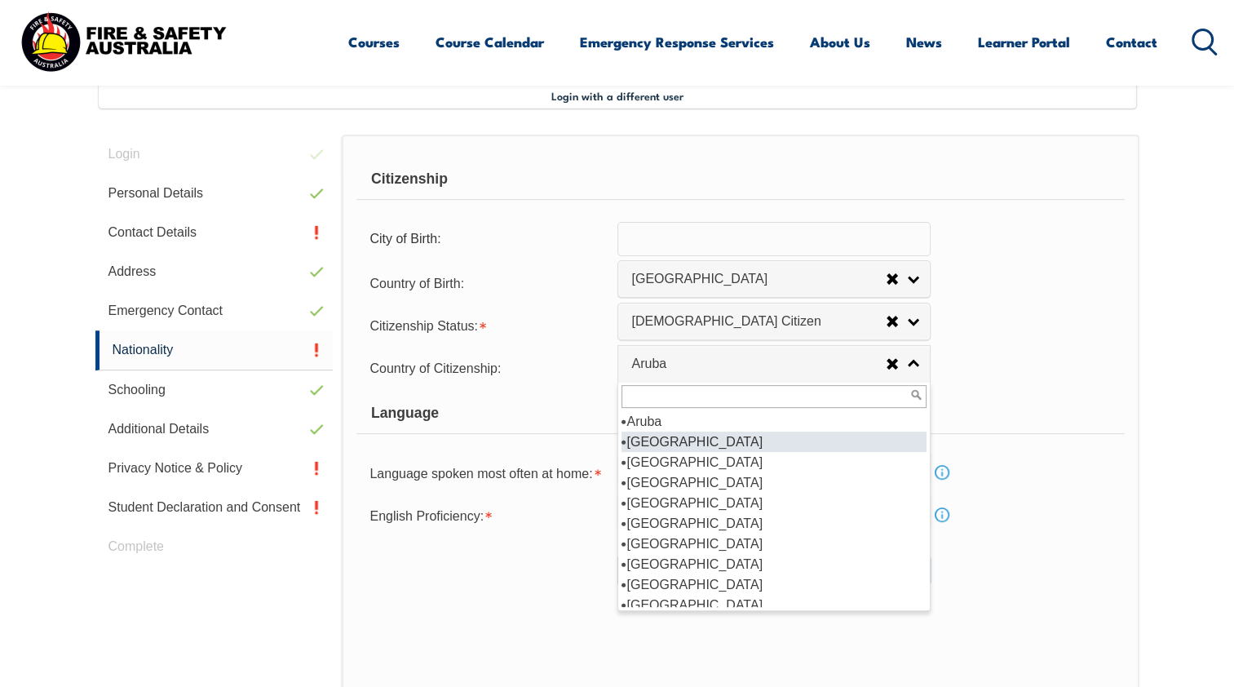
click at [666, 442] on li "[GEOGRAPHIC_DATA]" at bounding box center [774, 442] width 305 height 20
select select "1101"
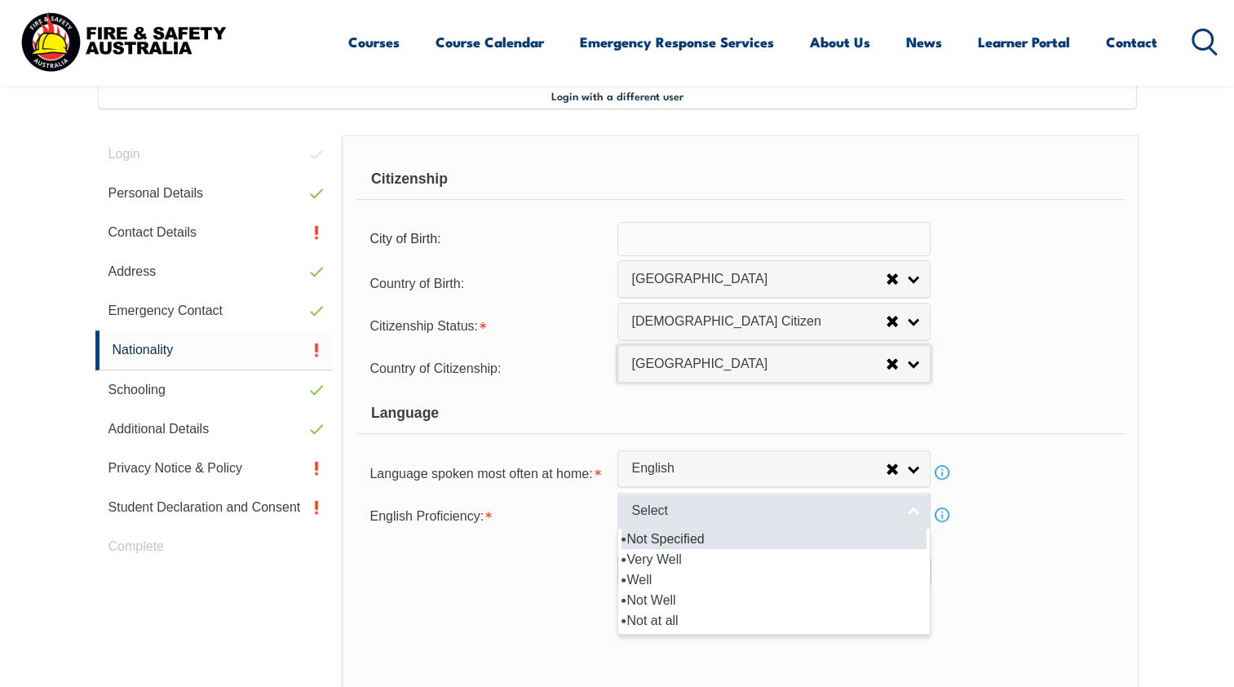
click at [914, 507] on link "Select" at bounding box center [774, 511] width 313 height 37
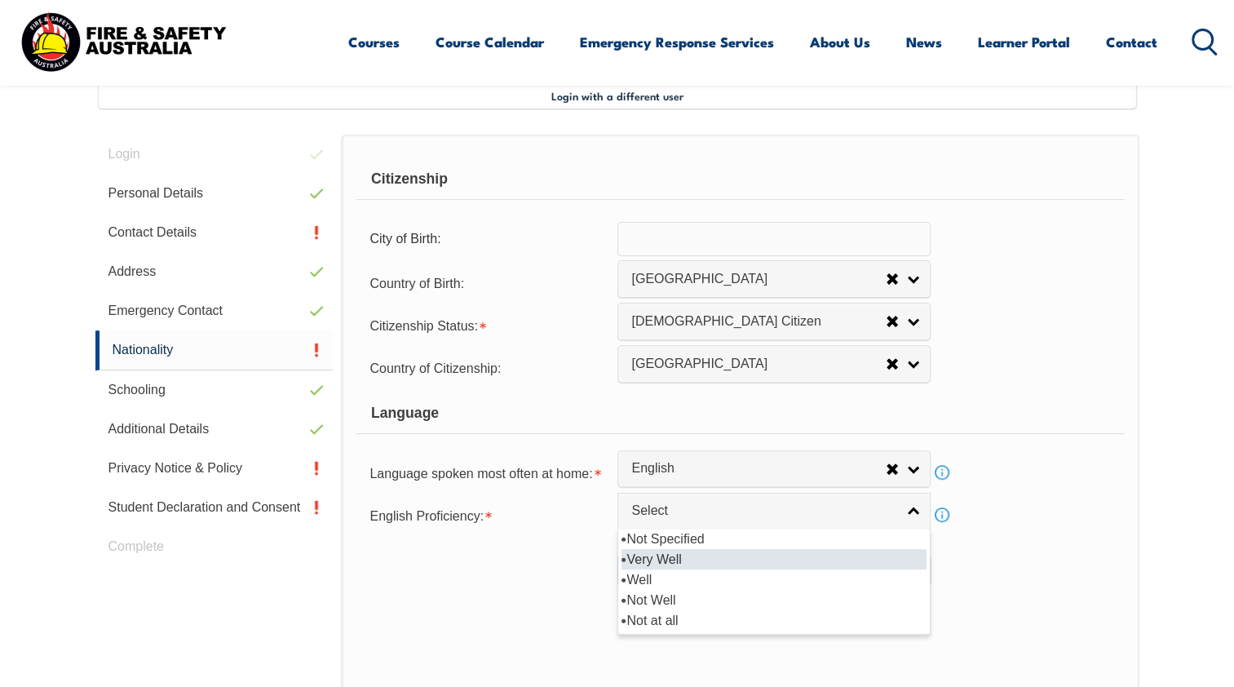
click at [658, 553] on li "Very Well" at bounding box center [774, 559] width 305 height 20
select select "1"
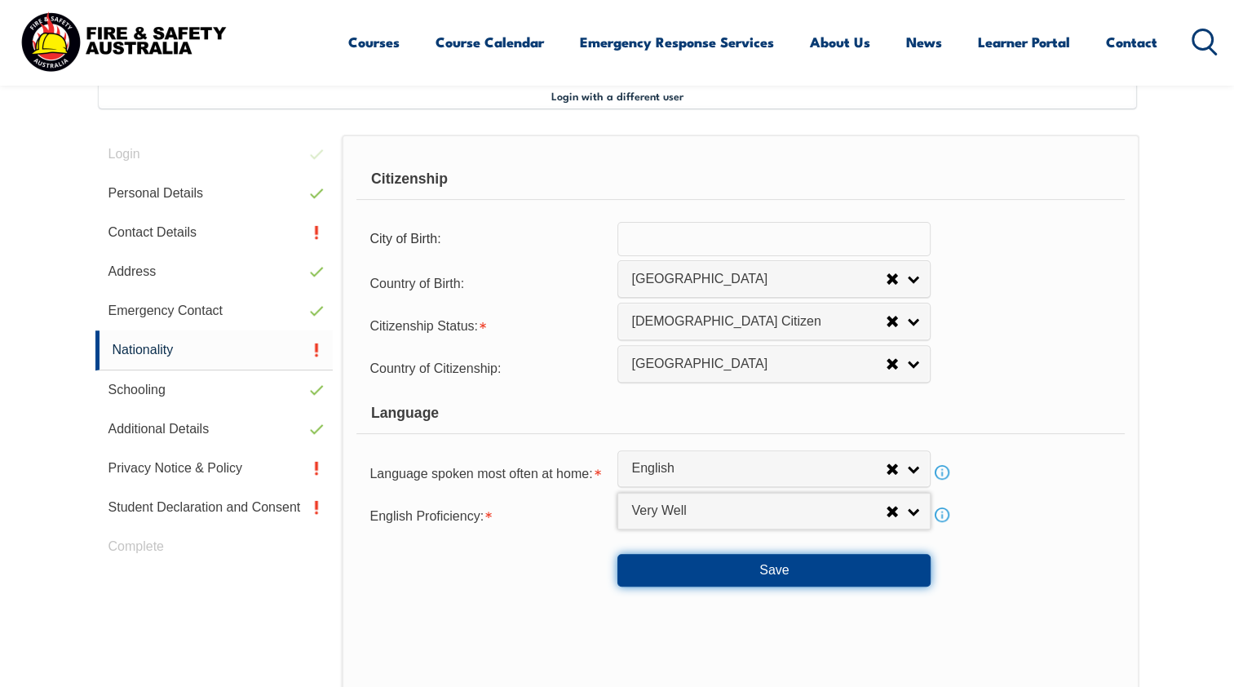
click at [767, 564] on button "Save" at bounding box center [774, 570] width 313 height 33
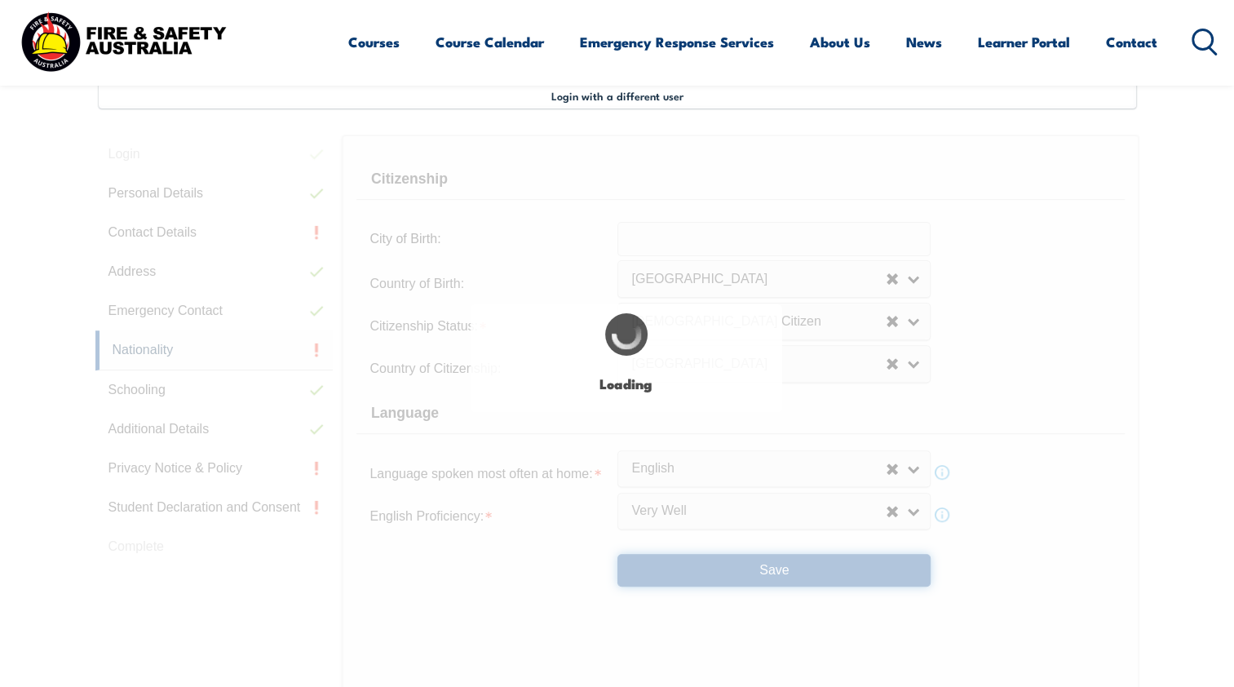
select select "false"
select select "true"
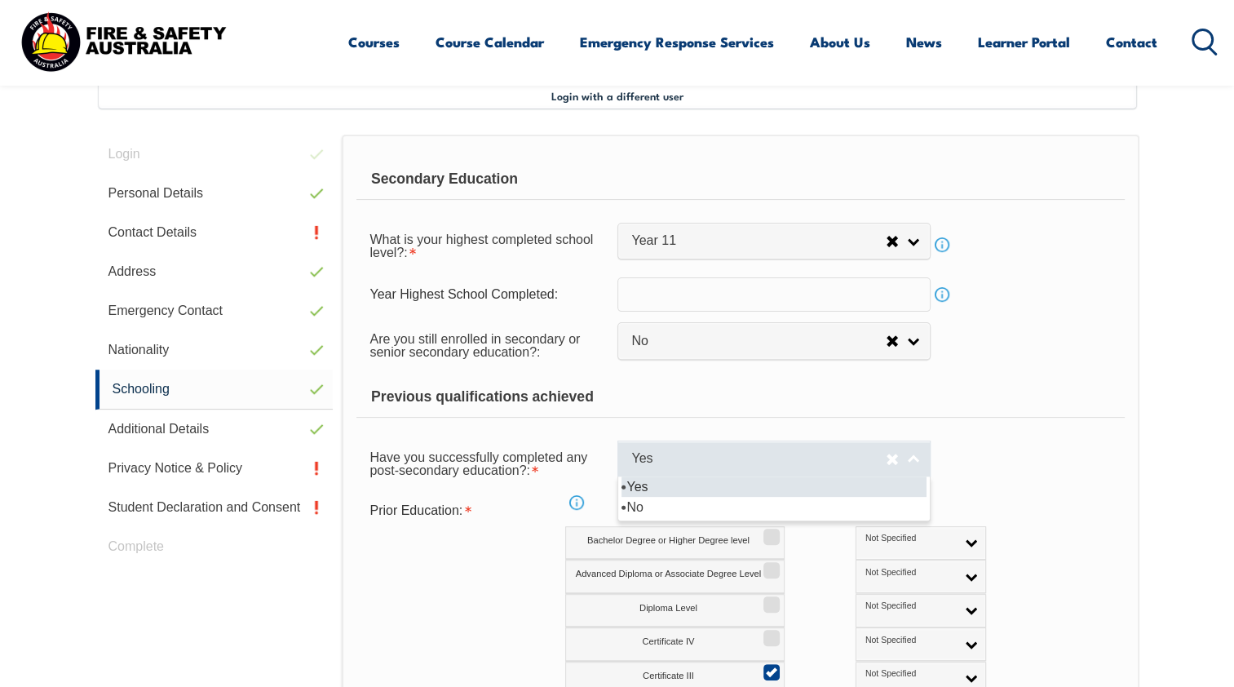
click at [910, 457] on link "Yes" at bounding box center [774, 459] width 313 height 37
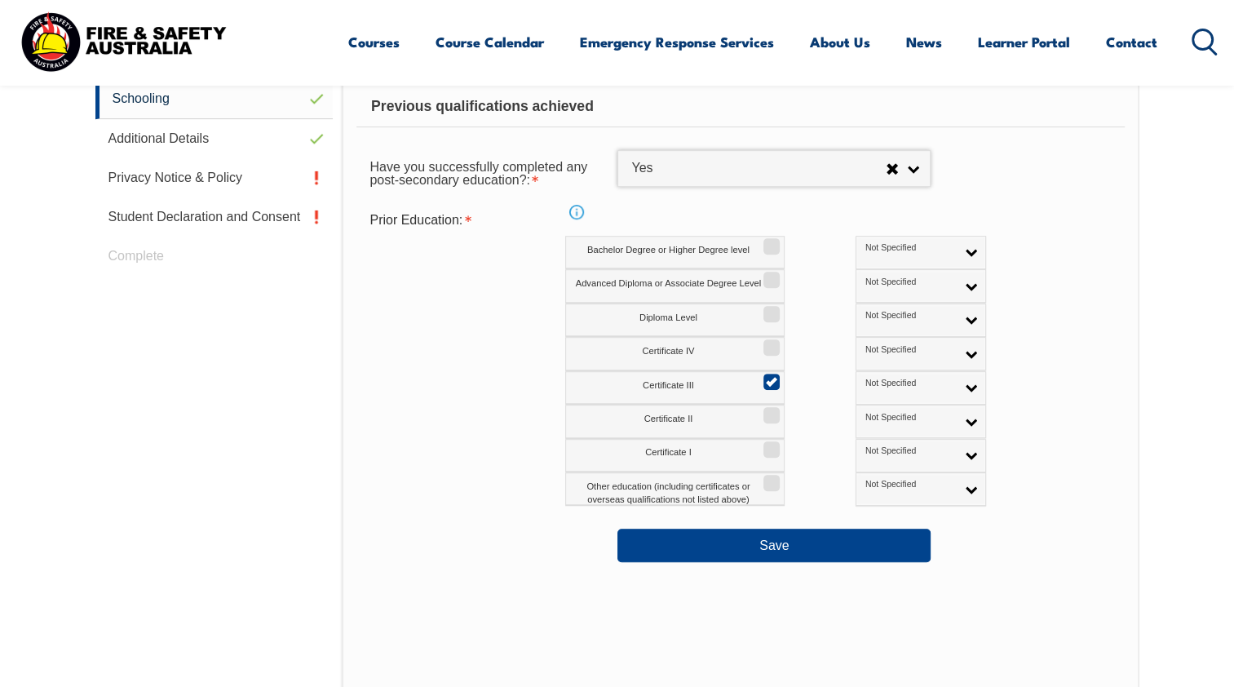
scroll to position [770, 0]
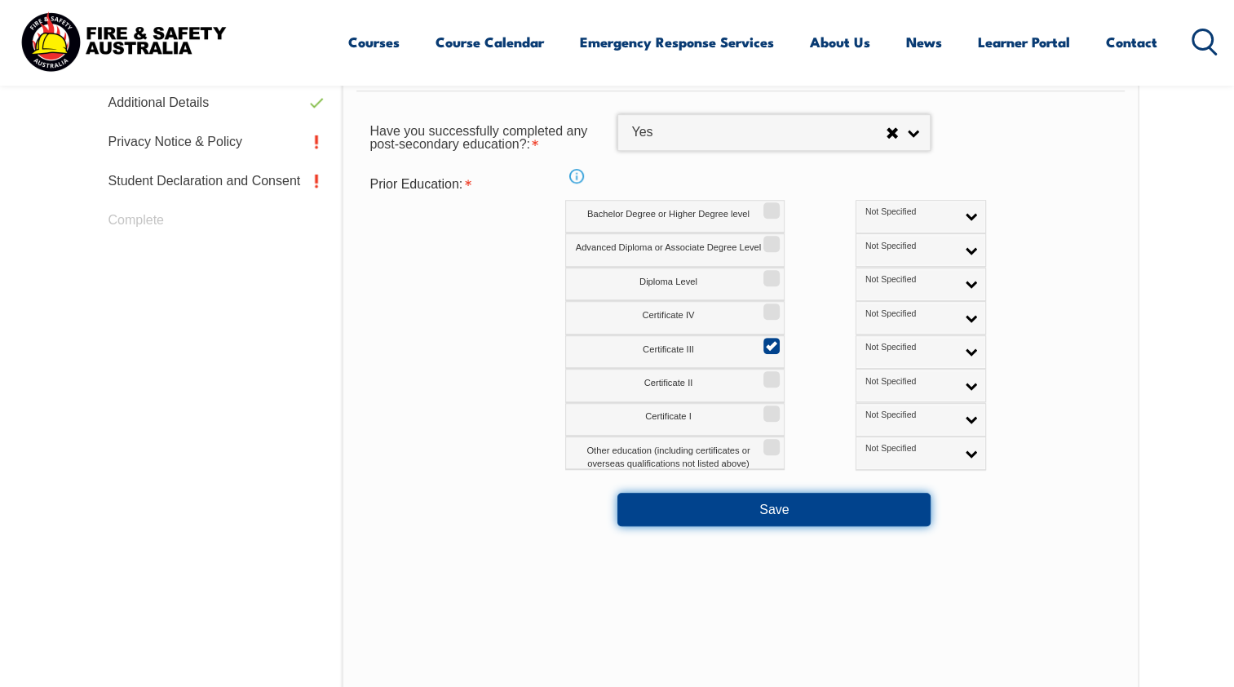
click at [733, 507] on button "Save" at bounding box center [774, 509] width 313 height 33
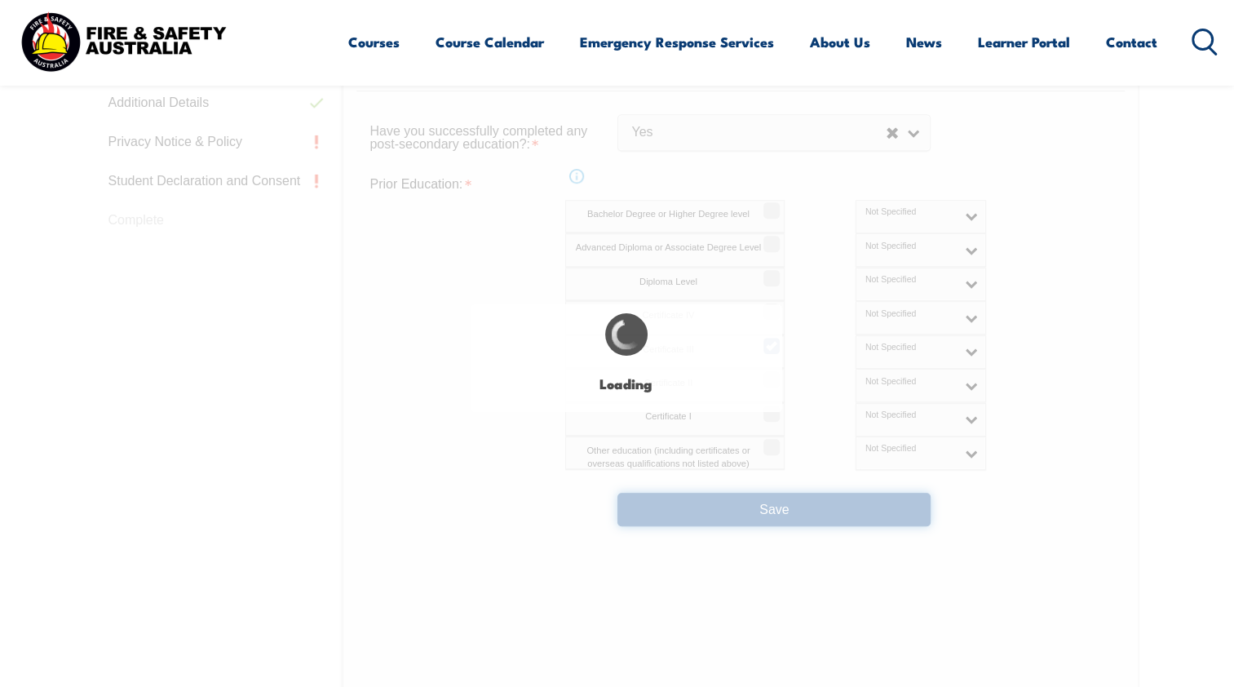
select select "false"
select select
select select "false"
select select "true"
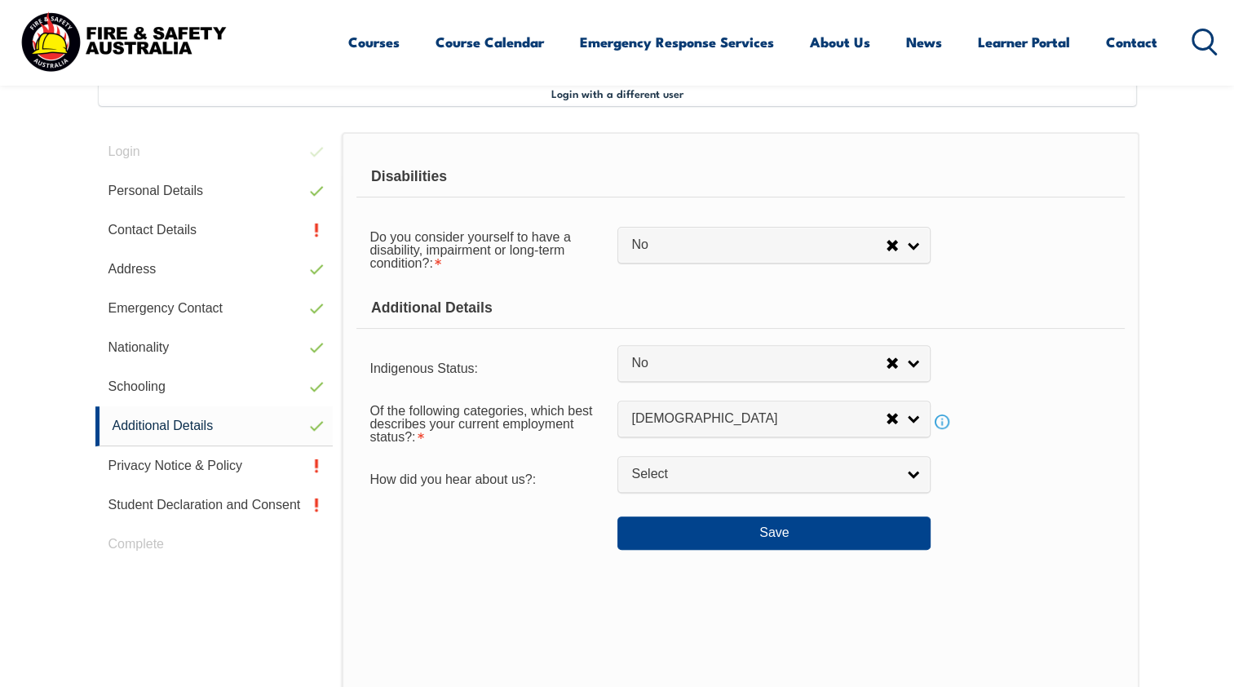
scroll to position [444, 0]
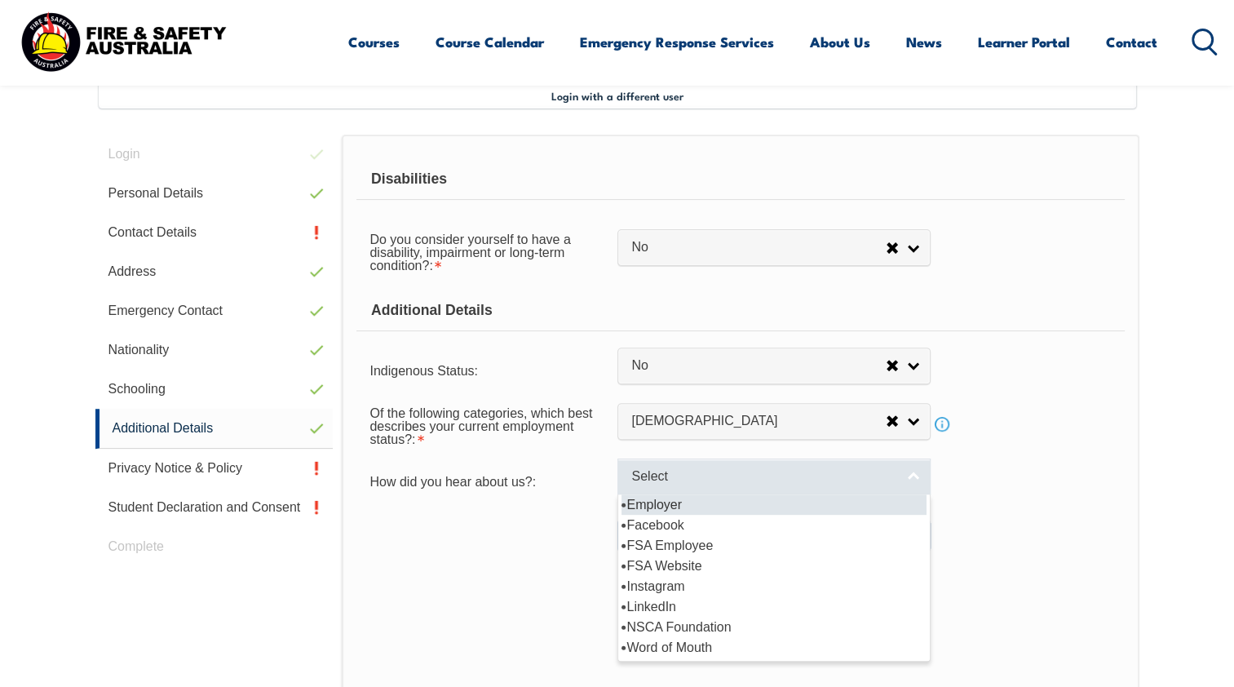
click at [911, 467] on link "Select" at bounding box center [774, 476] width 313 height 37
click at [679, 498] on li "Employer" at bounding box center [774, 504] width 305 height 20
select select "8019"
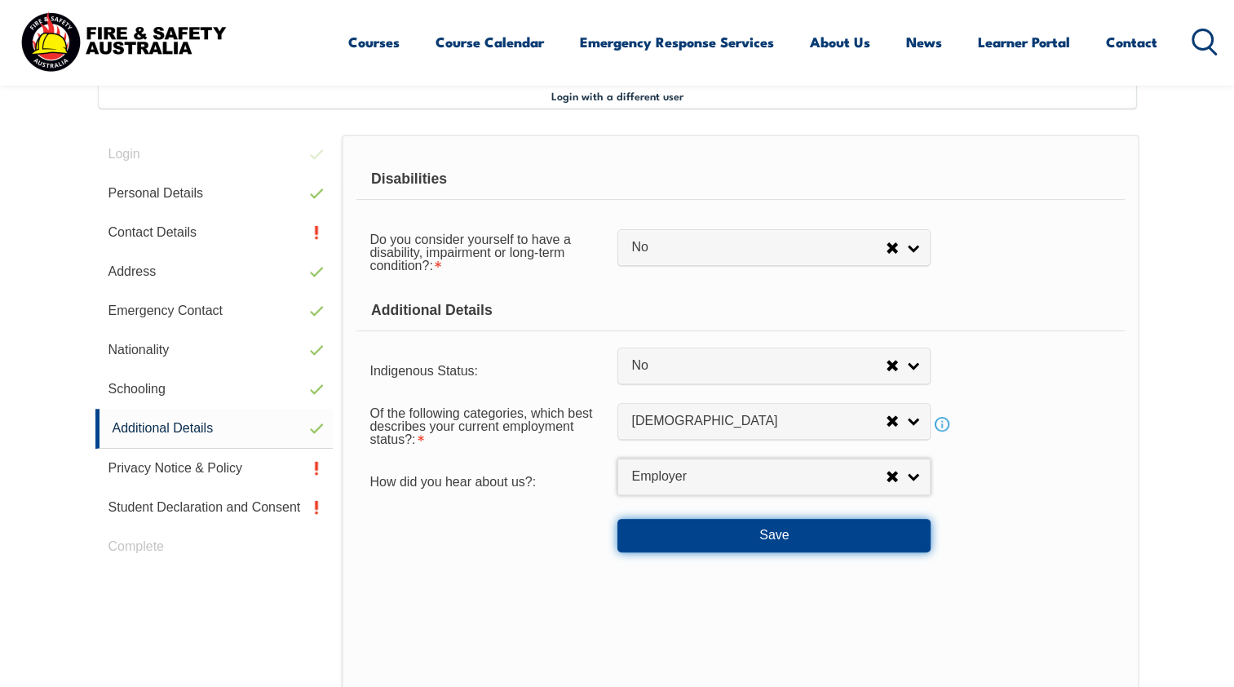
click at [754, 527] on button "Save" at bounding box center [774, 535] width 313 height 33
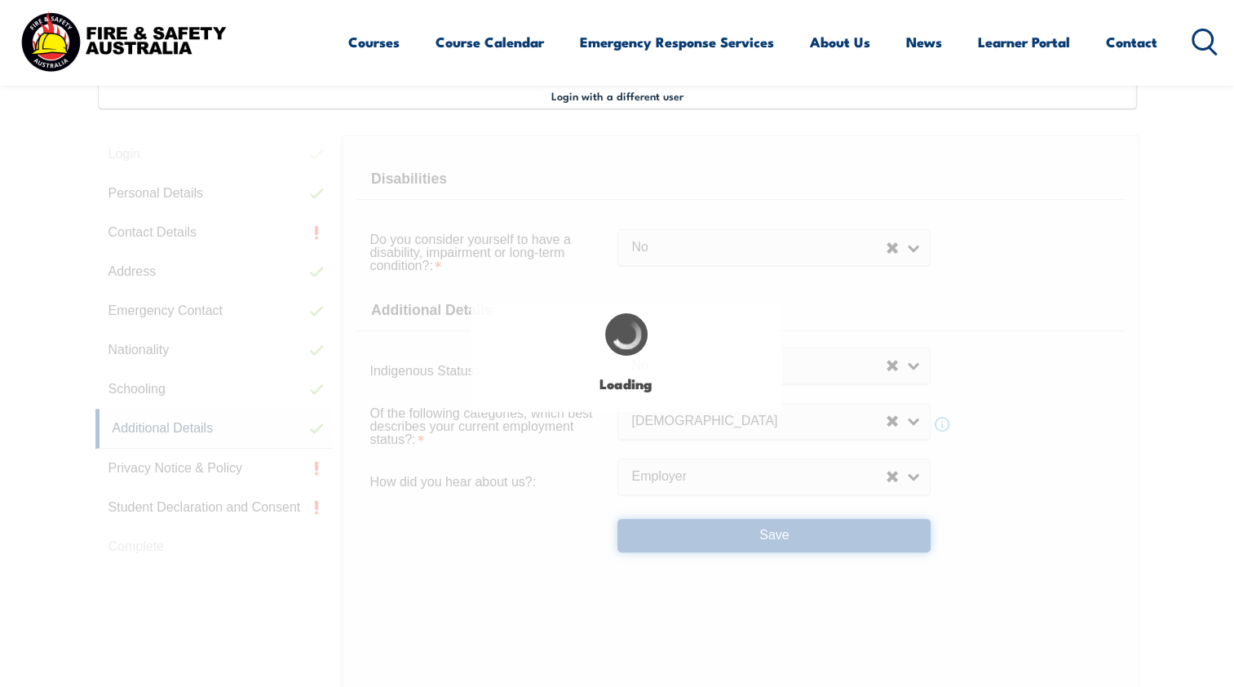
select select "false"
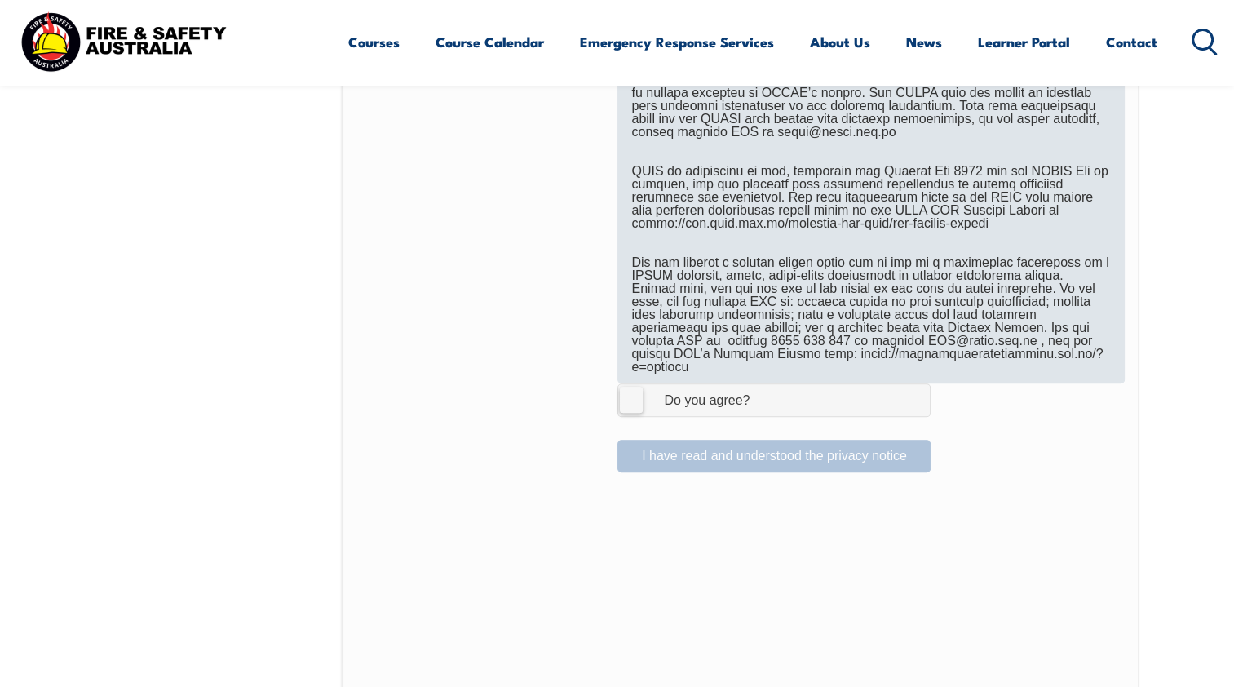
scroll to position [1015, 0]
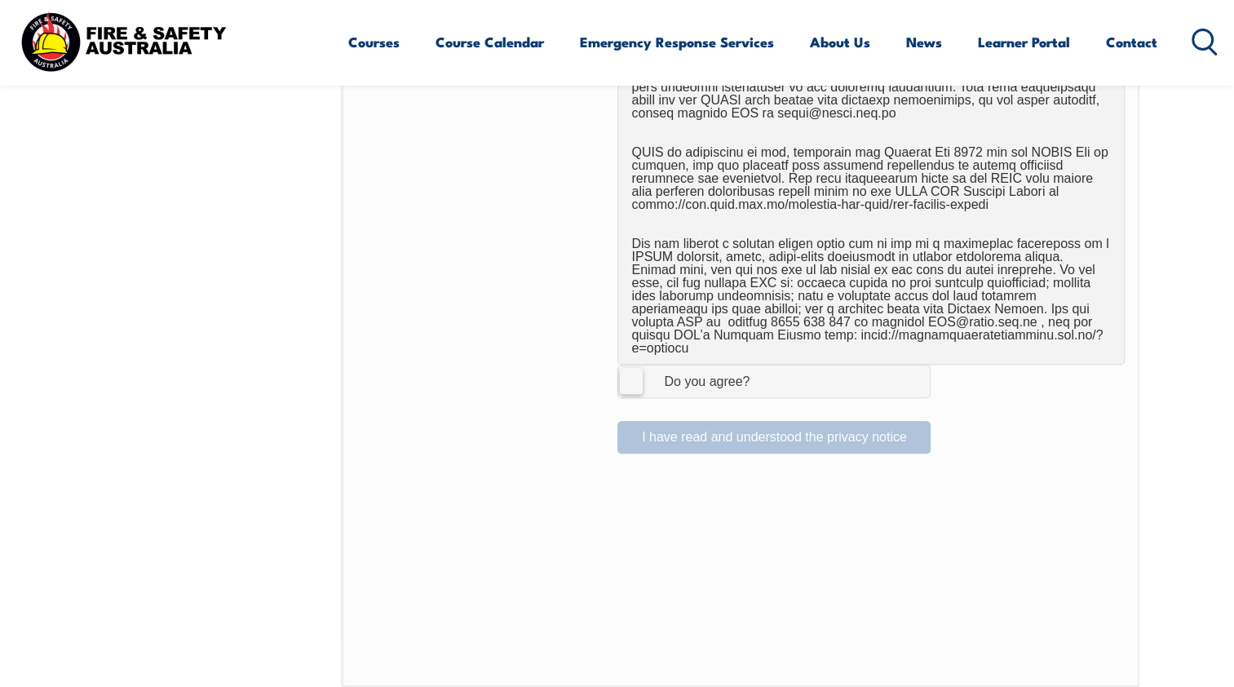
click at [624, 365] on label "I Agree Do you agree?" at bounding box center [774, 381] width 313 height 33
click at [763, 365] on input "I Agree Do you agree?" at bounding box center [777, 380] width 28 height 31
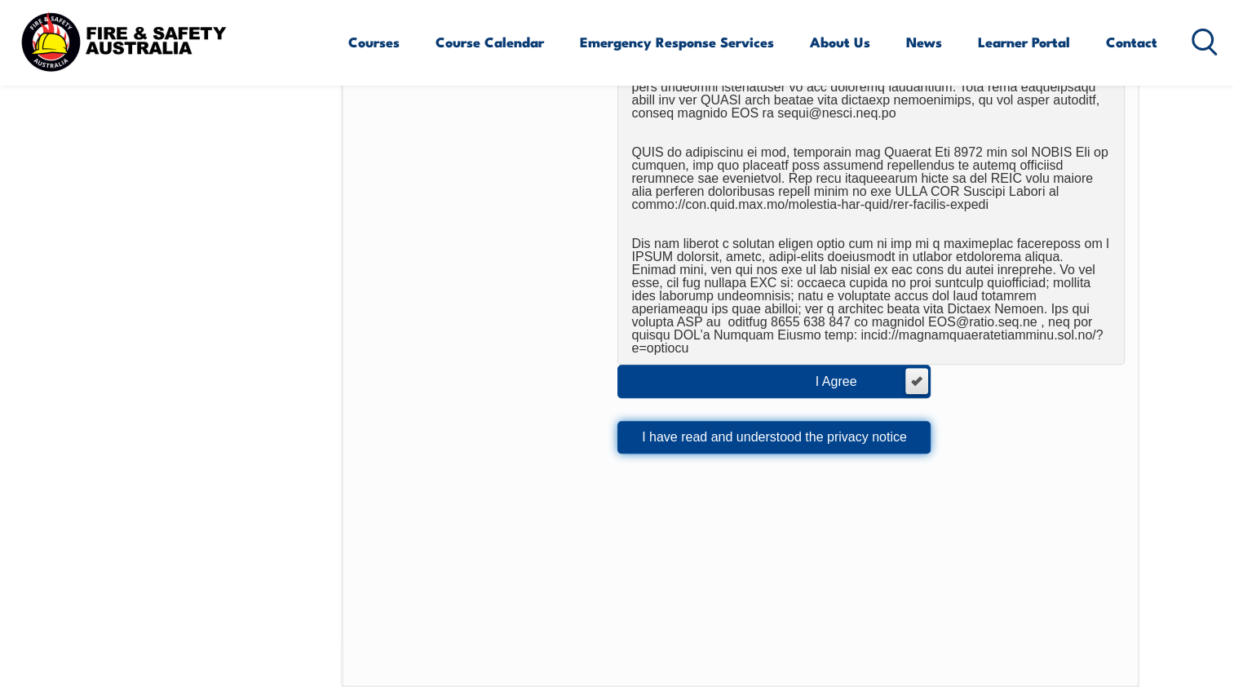
click at [714, 425] on button "I have read and understood the privacy notice" at bounding box center [774, 437] width 313 height 33
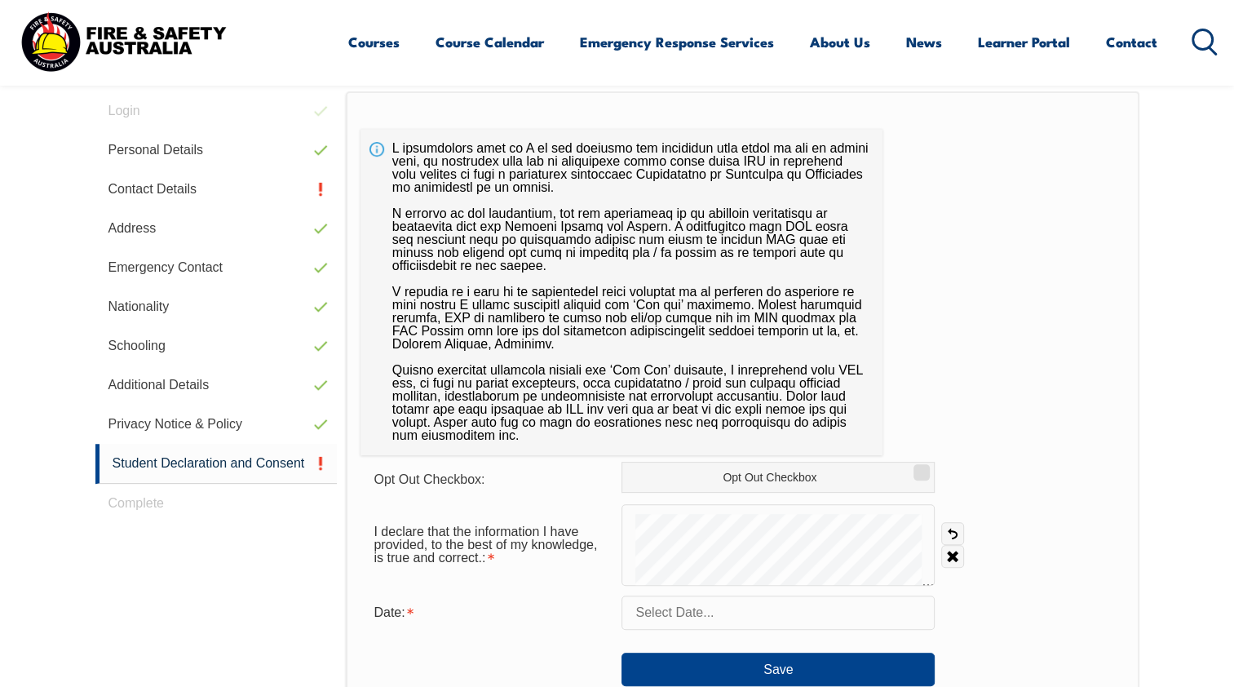
scroll to position [525, 0]
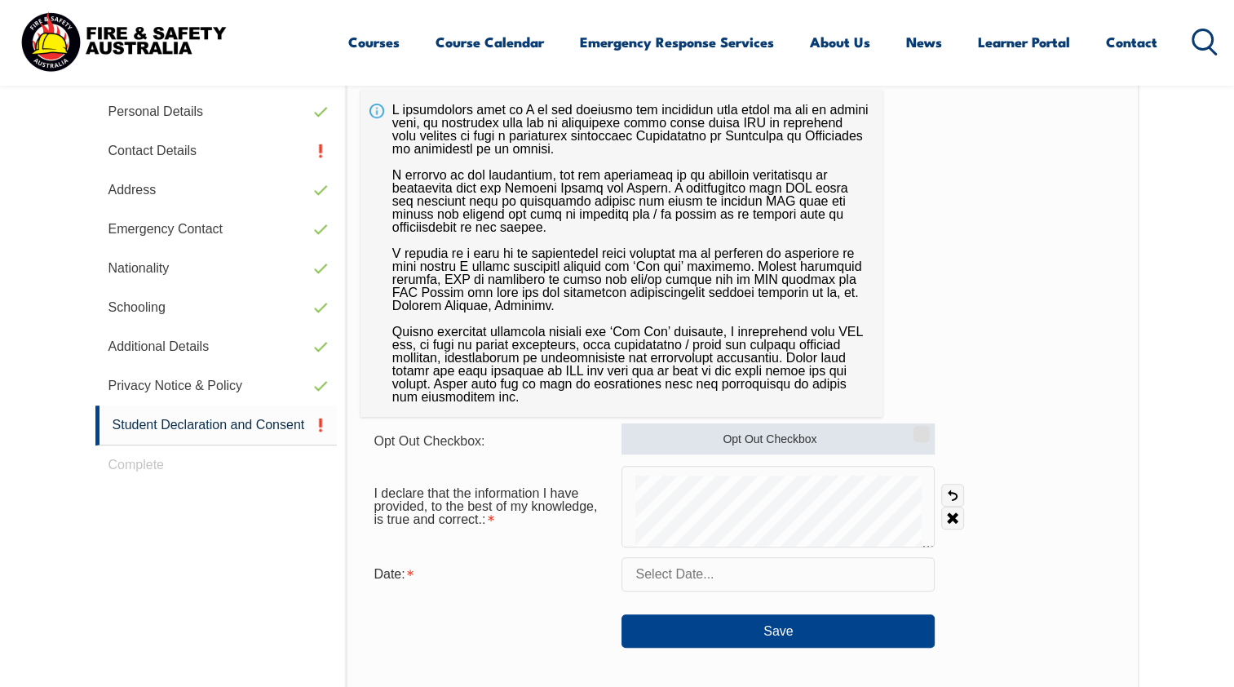
click at [922, 429] on input "Opt Out Checkbox" at bounding box center [920, 428] width 10 height 2
checkbox input "true"
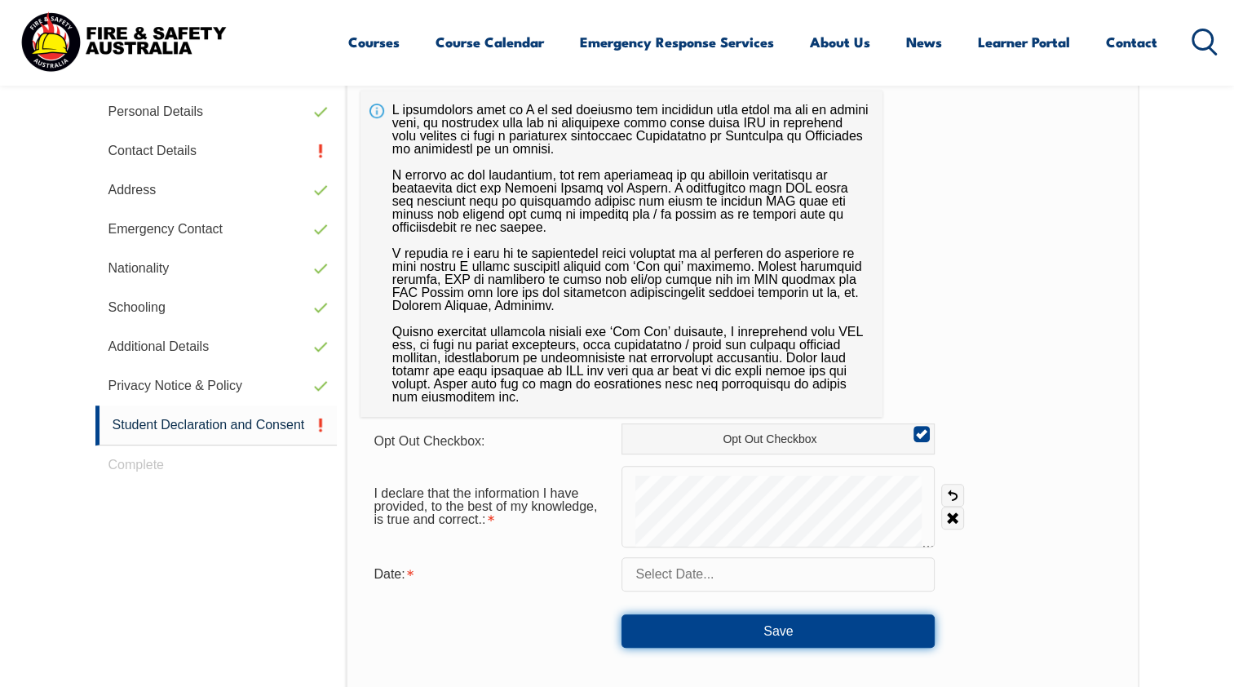
click at [742, 627] on button "Save" at bounding box center [778, 630] width 313 height 33
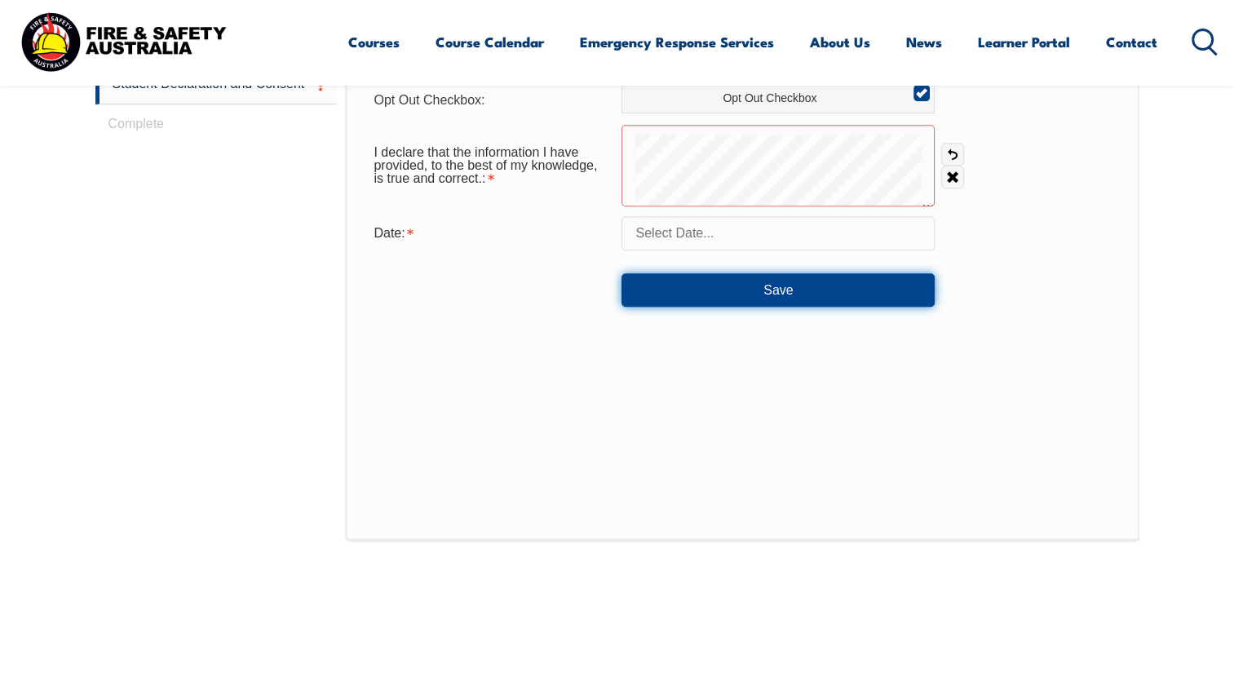
scroll to position [909, 0]
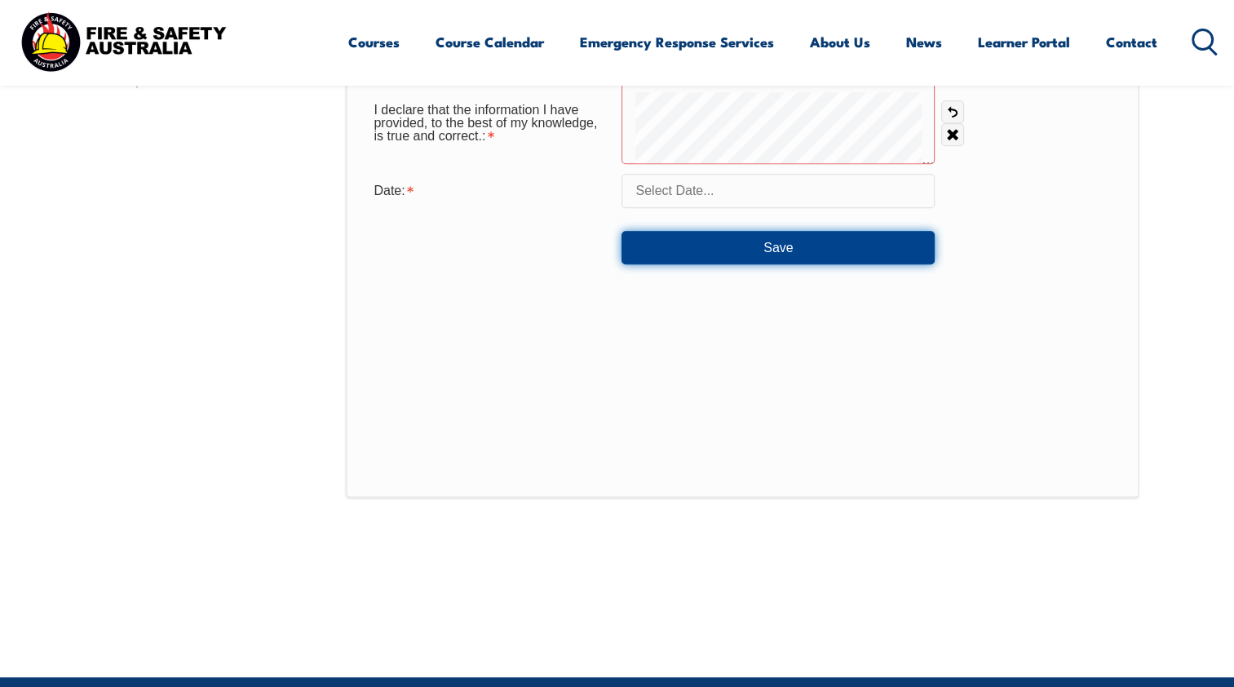
click at [757, 240] on button "Save" at bounding box center [778, 247] width 313 height 33
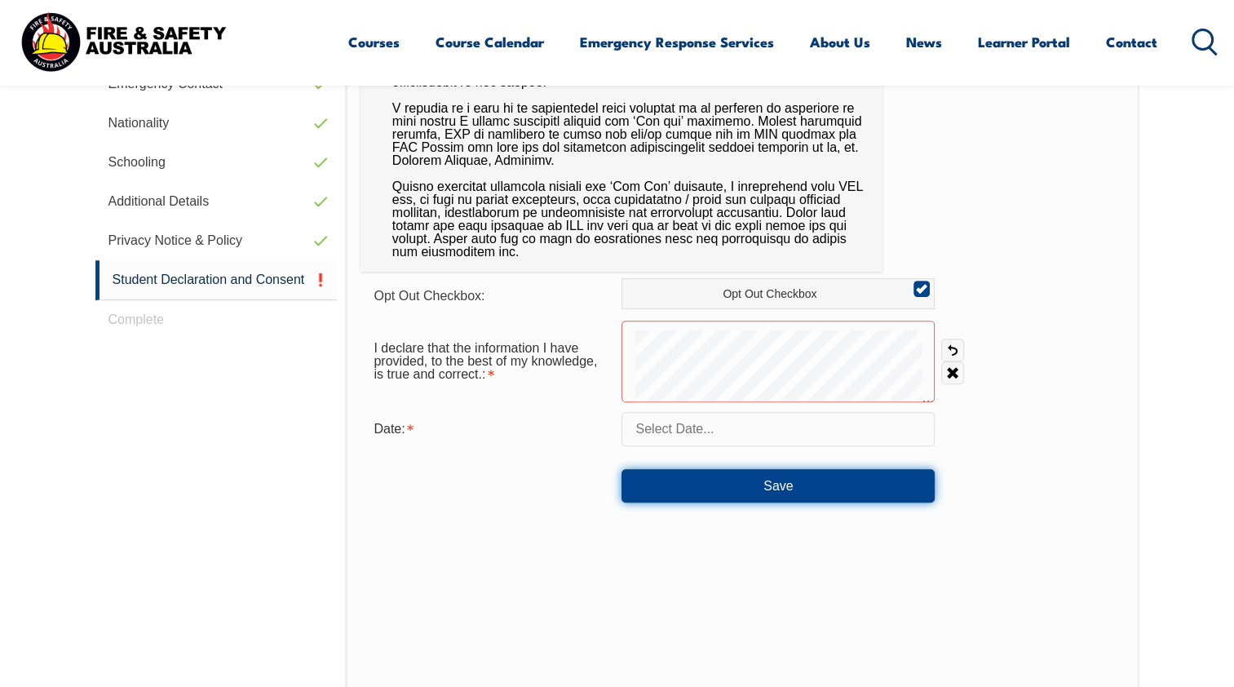
scroll to position [664, 0]
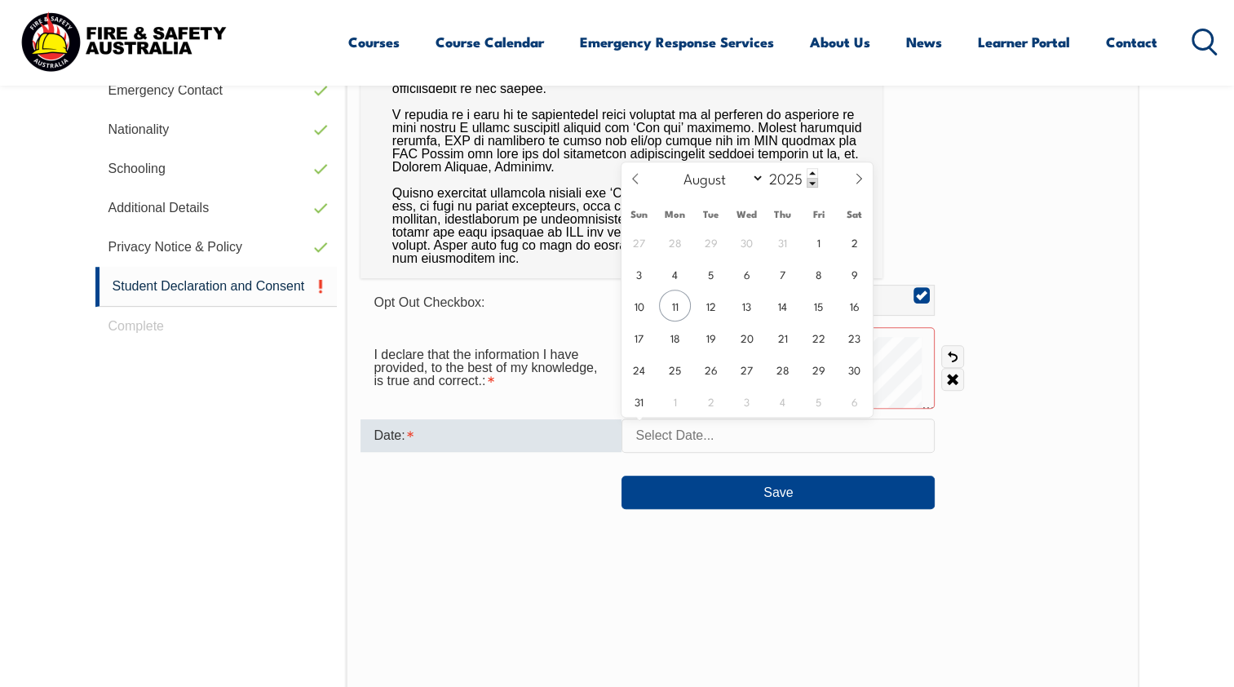
click at [717, 438] on input "text" at bounding box center [778, 436] width 313 height 34
click at [678, 297] on span "11" at bounding box center [675, 306] width 32 height 32
type input "[DATE]"
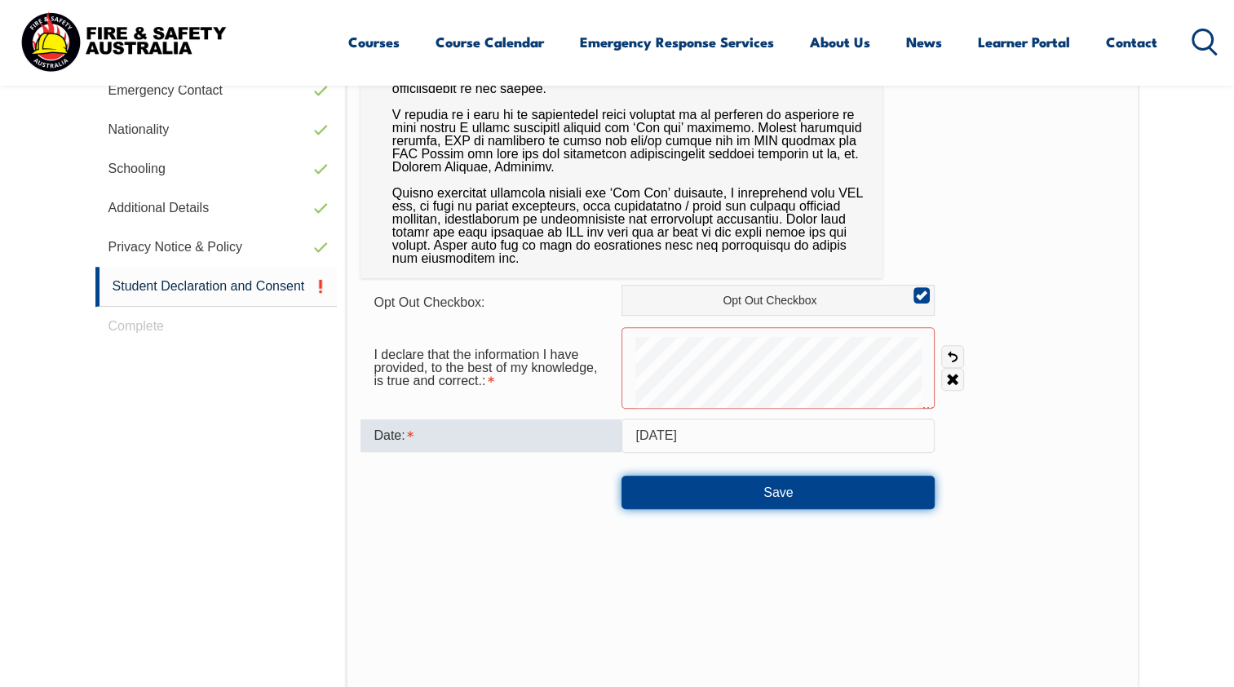
click at [724, 488] on button "Save" at bounding box center [778, 492] width 313 height 33
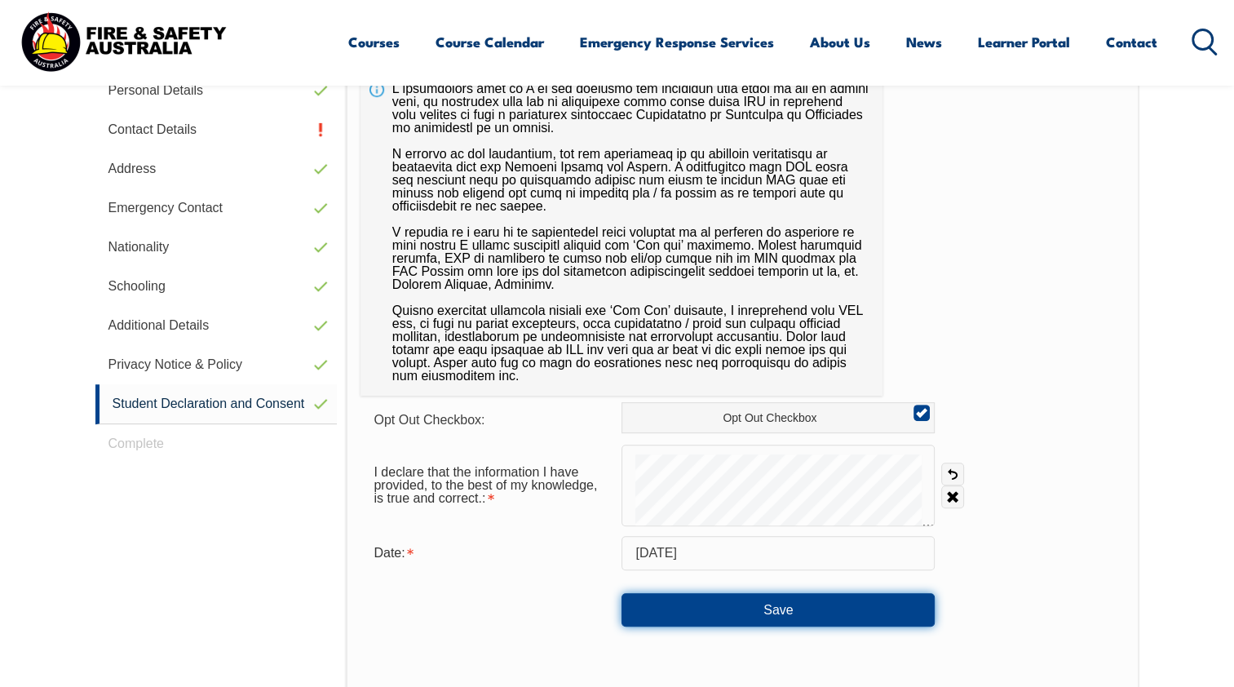
scroll to position [582, 0]
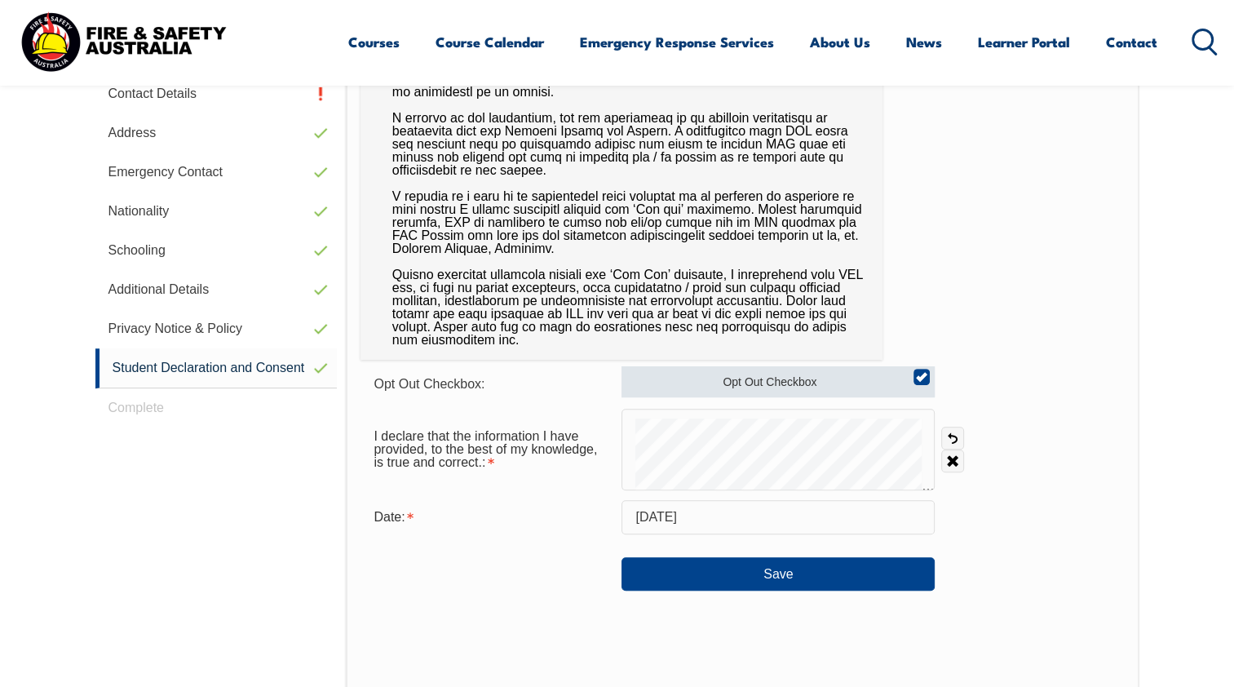
click at [919, 370] on input "Opt Out Checkbox" at bounding box center [920, 371] width 10 height 2
checkbox input "false"
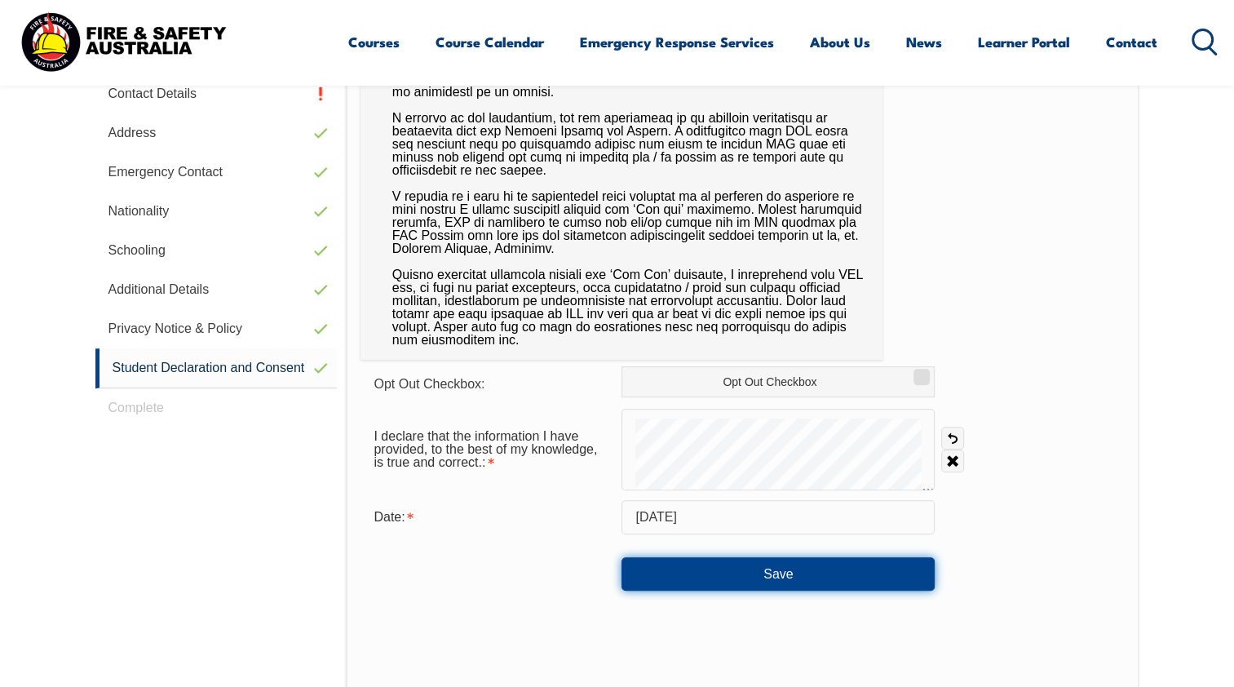
click at [791, 574] on button "Save" at bounding box center [778, 573] width 313 height 33
click at [759, 571] on button "Save" at bounding box center [778, 573] width 313 height 33
click at [737, 569] on button "Save" at bounding box center [778, 573] width 313 height 33
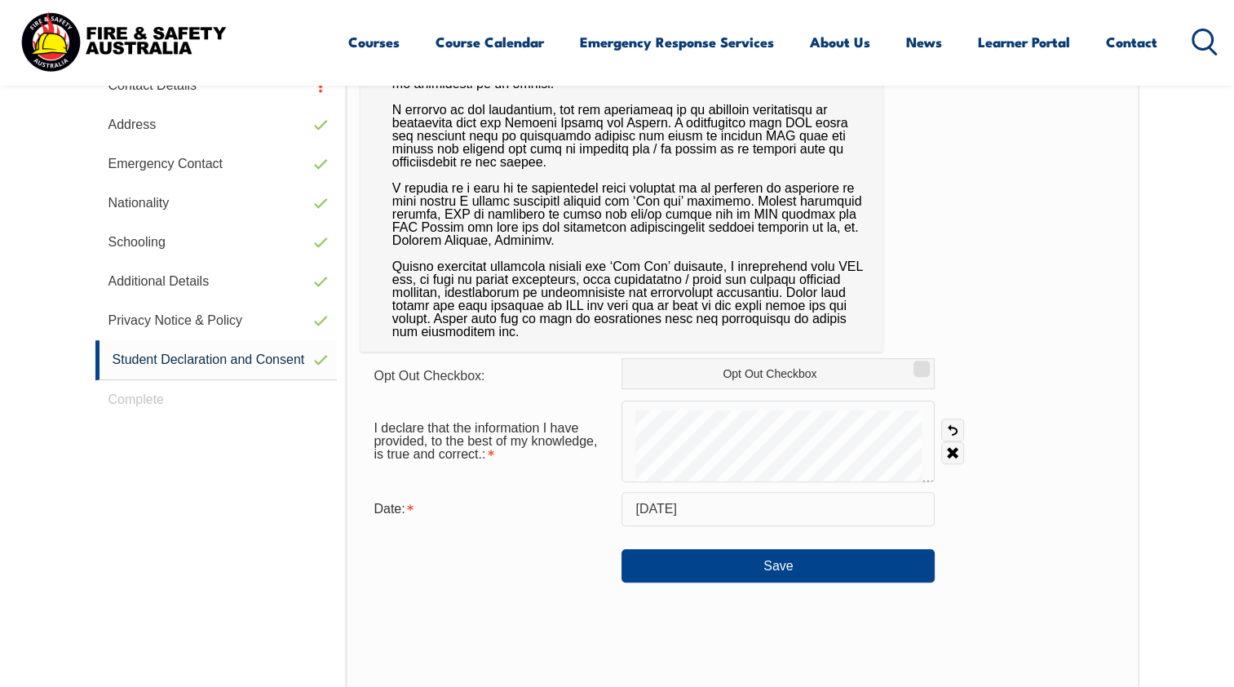
scroll to position [625, 0]
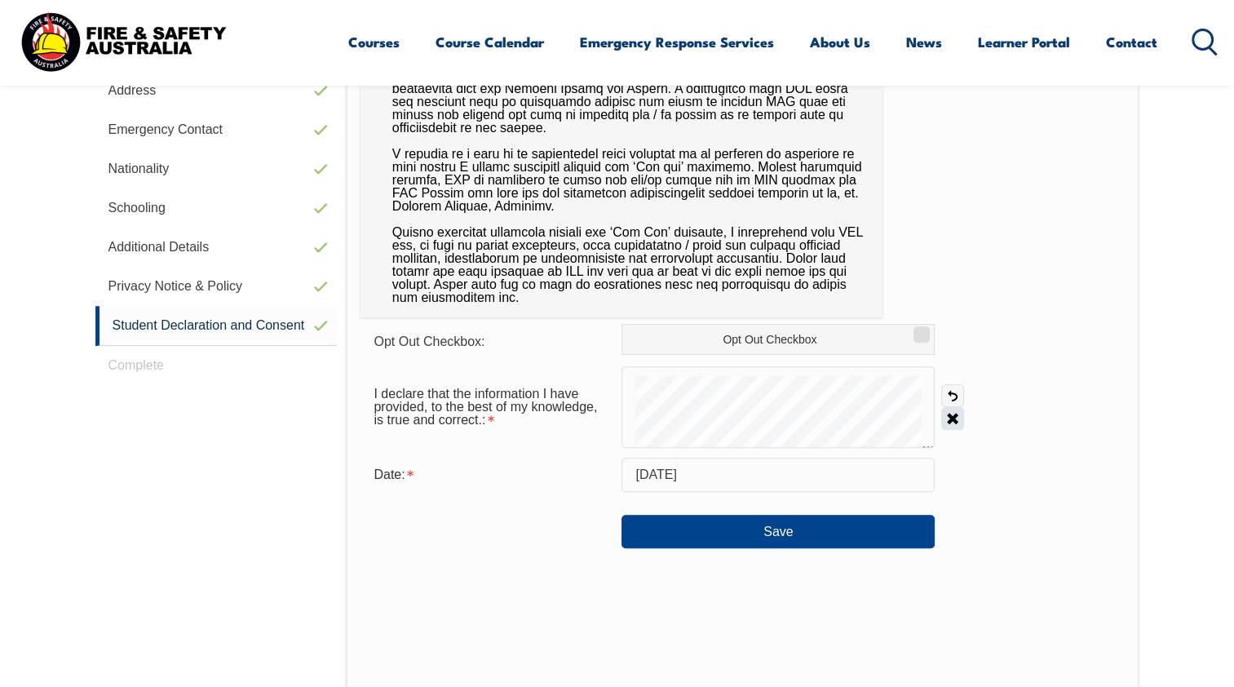
click at [952, 416] on link "Clear" at bounding box center [952, 418] width 23 height 23
click at [953, 393] on link "Undo" at bounding box center [952, 395] width 23 height 23
click at [804, 529] on button "Save" at bounding box center [778, 531] width 313 height 33
